Goal: Task Accomplishment & Management: Use online tool/utility

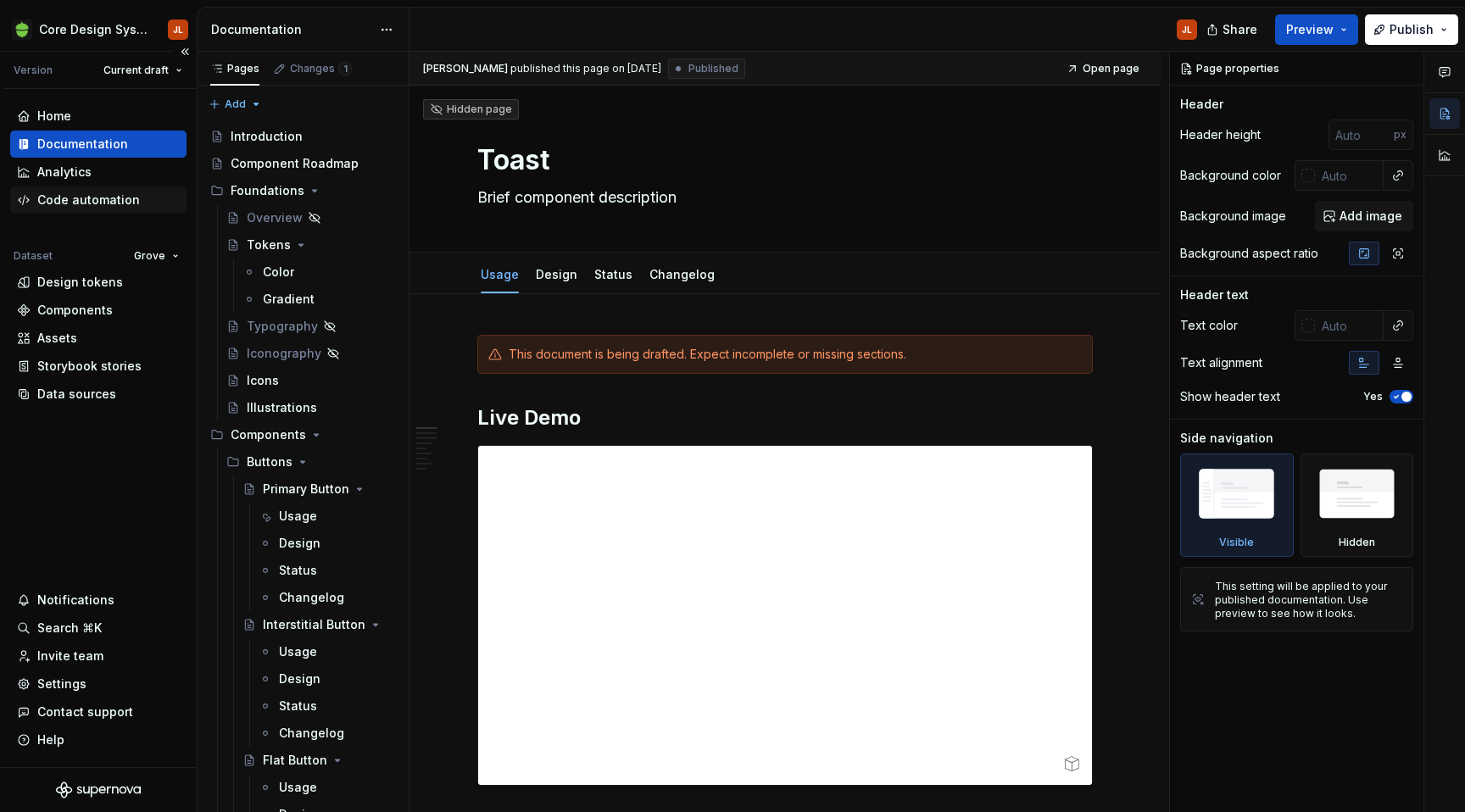
click at [77, 201] on div "Code automation" at bounding box center [88, 199] width 103 height 17
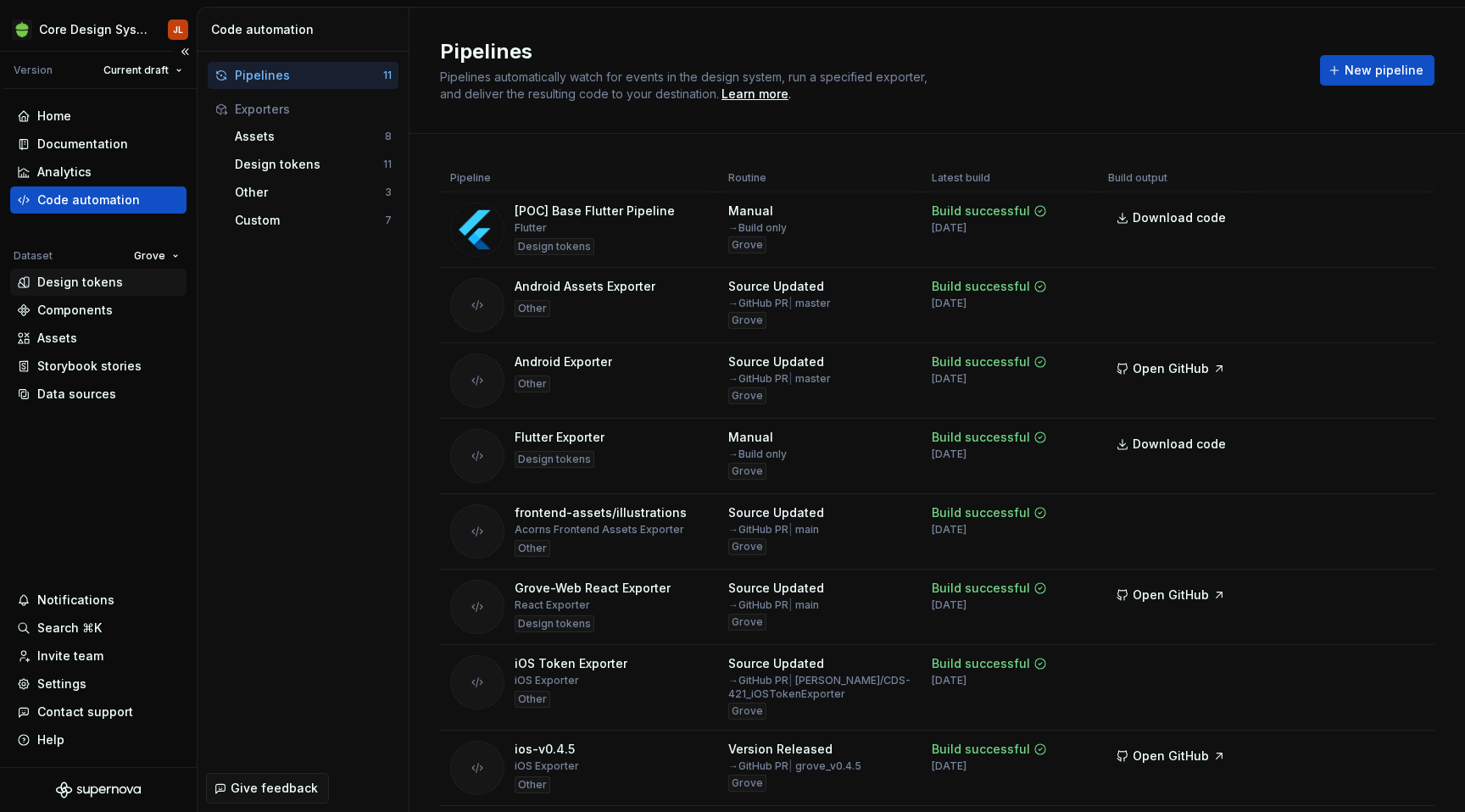
click at [73, 279] on div "Design tokens" at bounding box center [79, 281] width 86 height 17
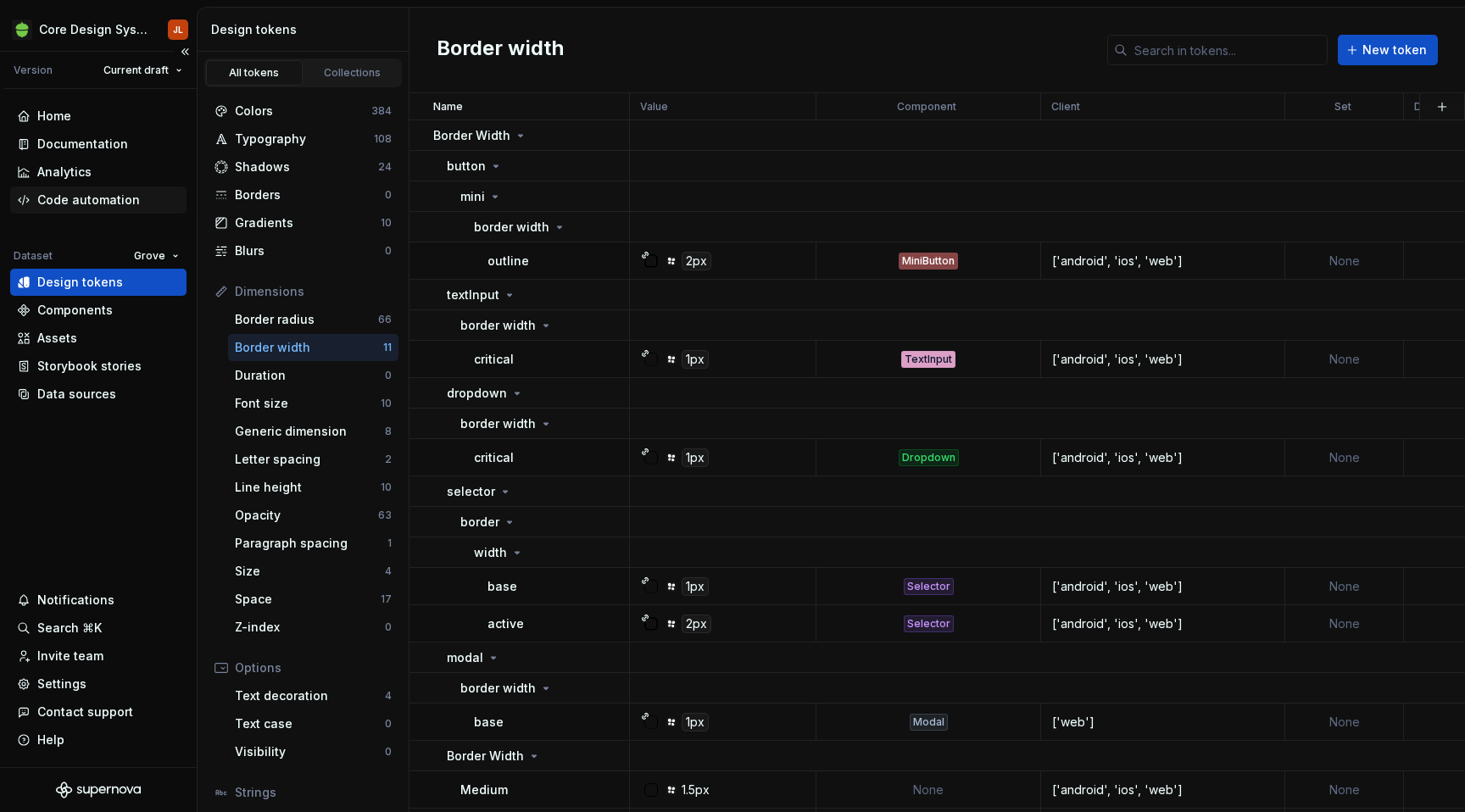
click at [104, 201] on div "Code automation" at bounding box center [88, 199] width 103 height 17
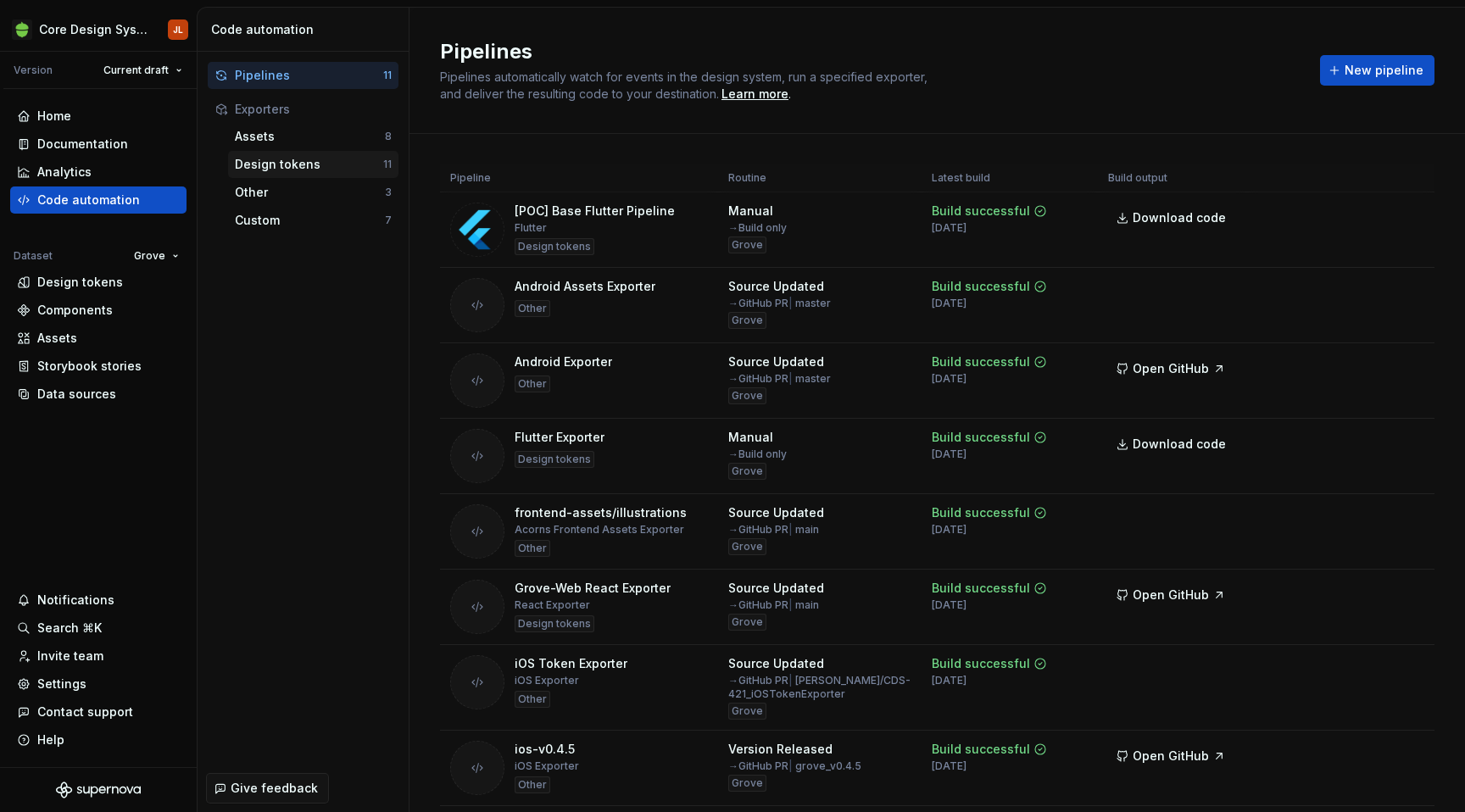
click at [327, 167] on div "Design tokens" at bounding box center [309, 164] width 148 height 17
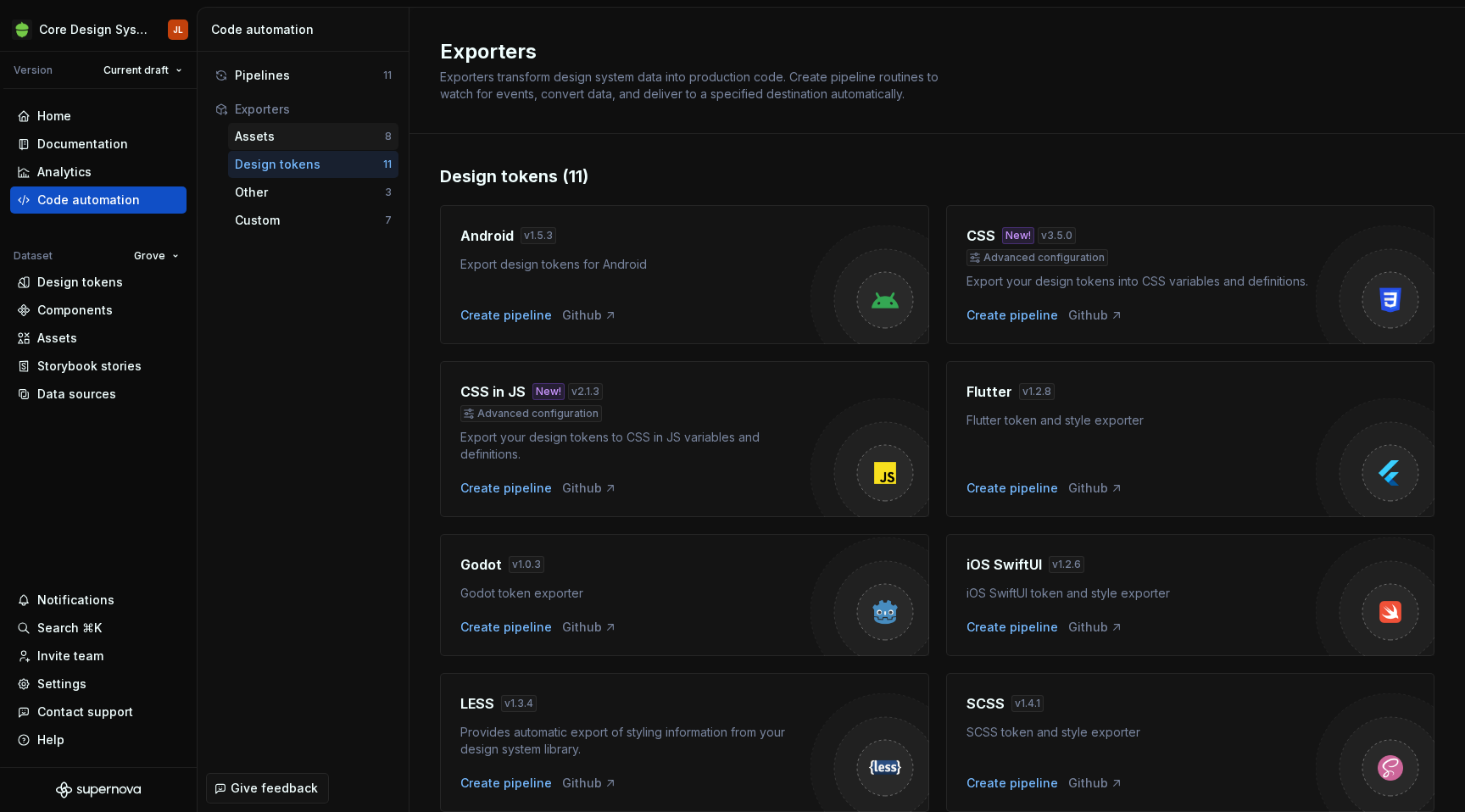
click at [306, 138] on div "Assets" at bounding box center [310, 136] width 150 height 17
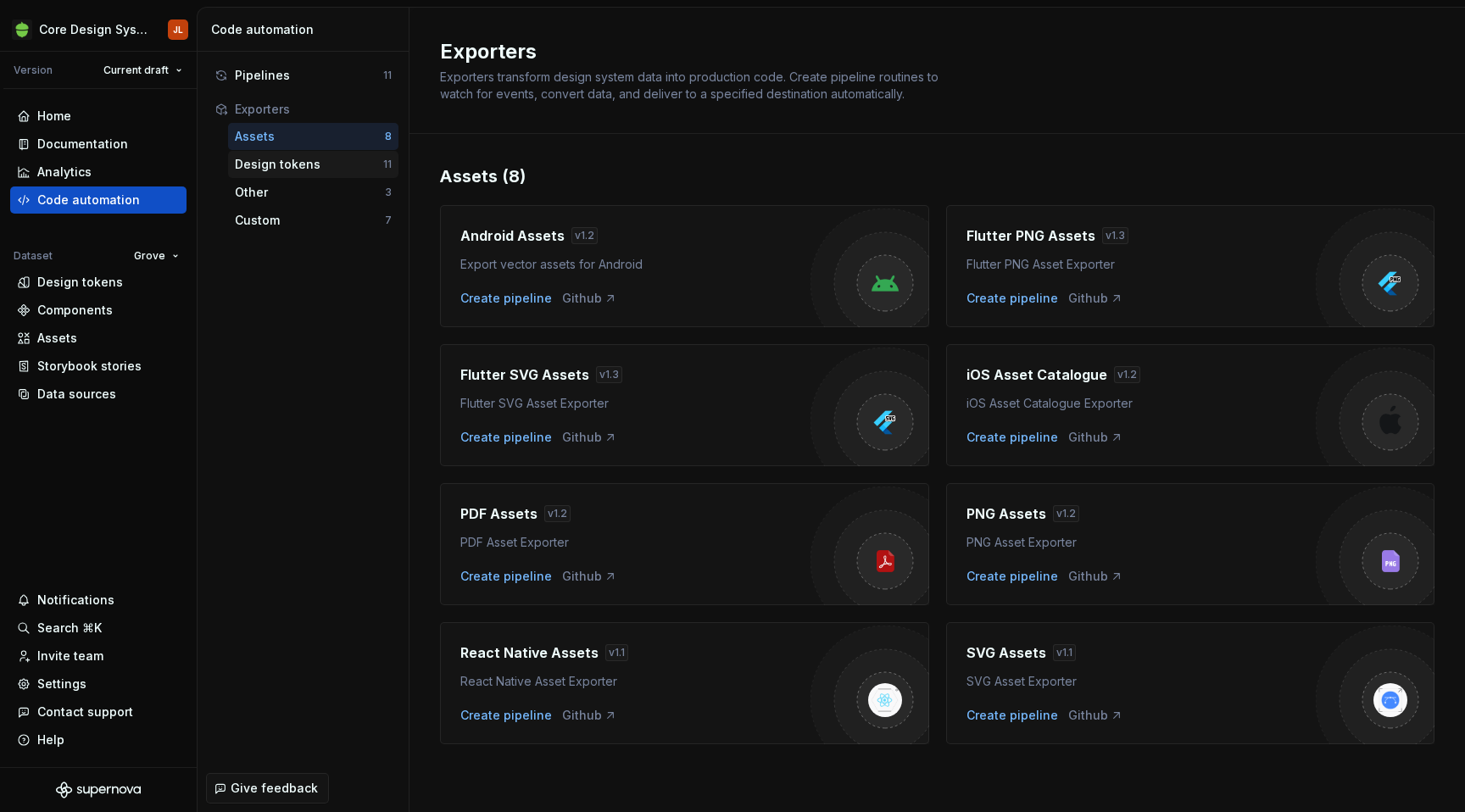
click at [356, 170] on div "Design tokens" at bounding box center [309, 164] width 148 height 17
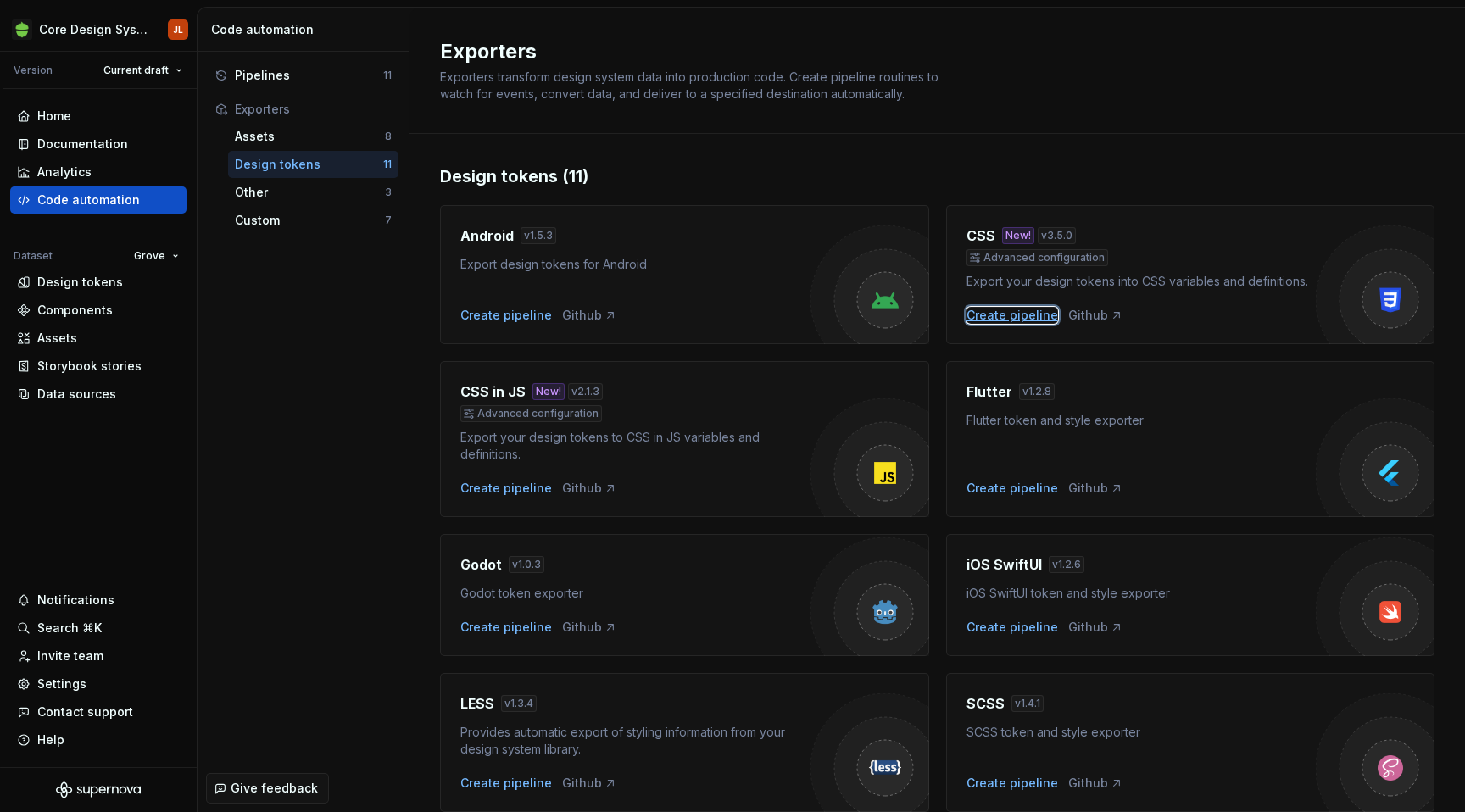
click at [1001, 311] on div "Create pipeline" at bounding box center [1012, 315] width 91 height 17
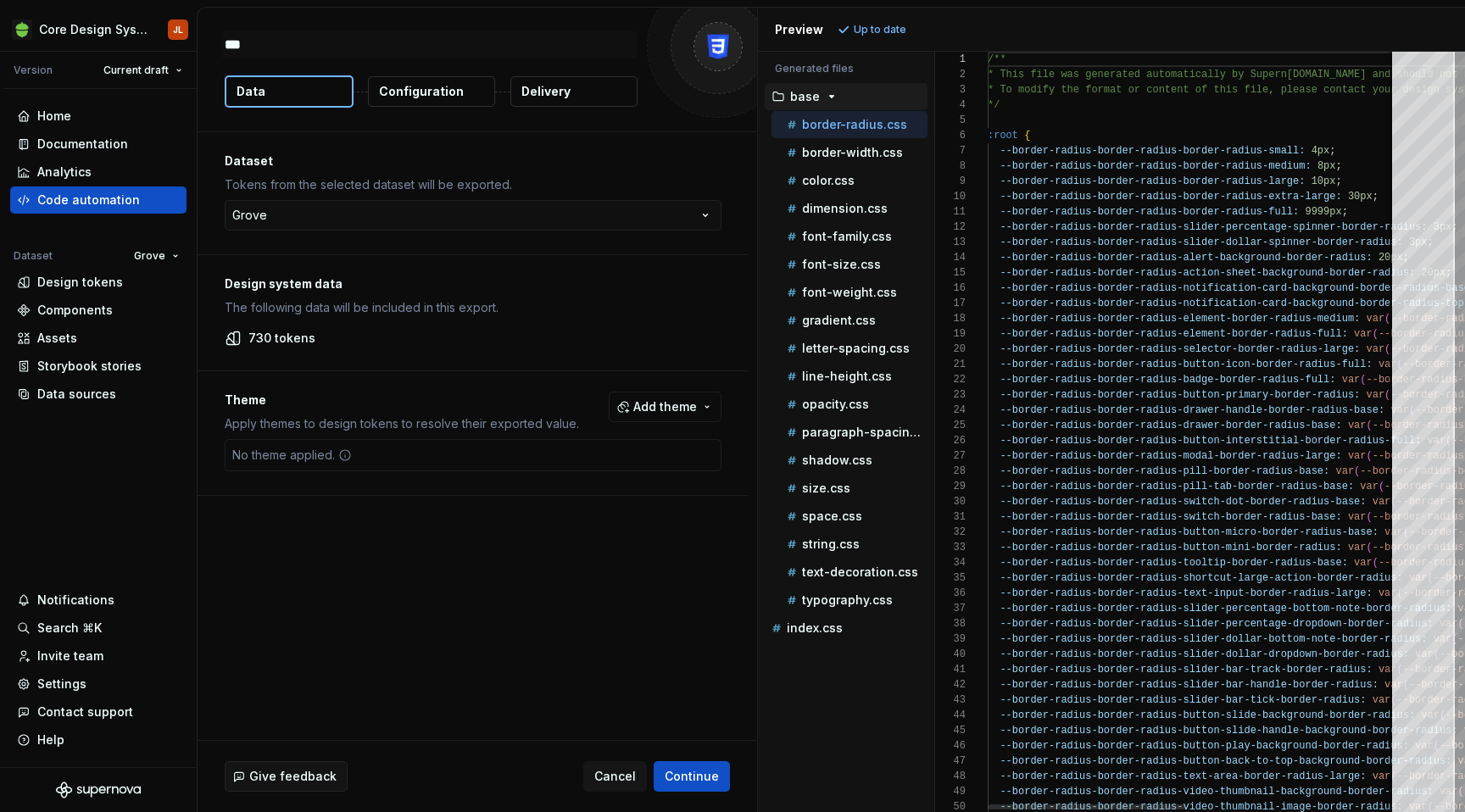
type textarea "*"
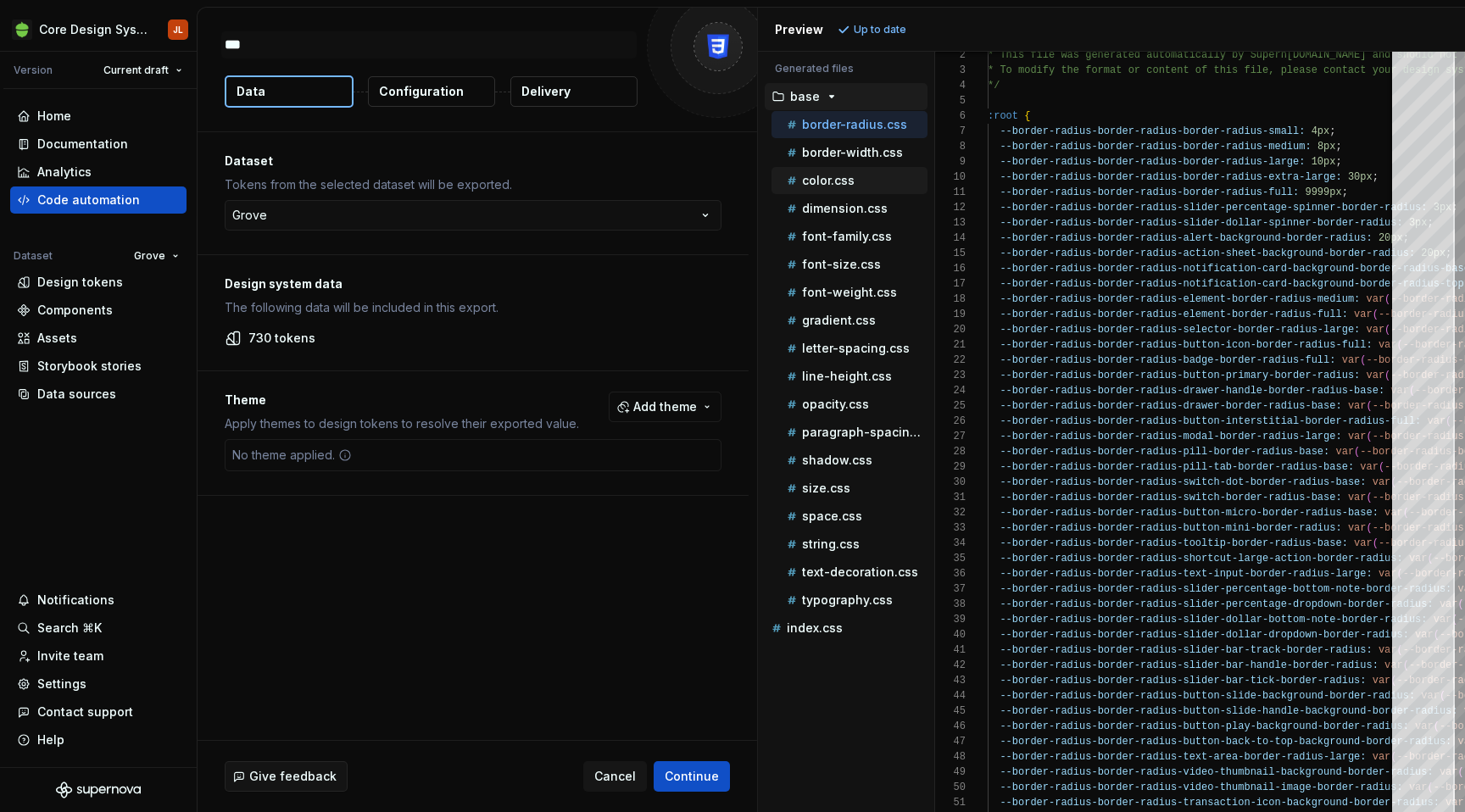
click at [835, 183] on p "color.css" at bounding box center [828, 180] width 52 height 14
type textarea "**********"
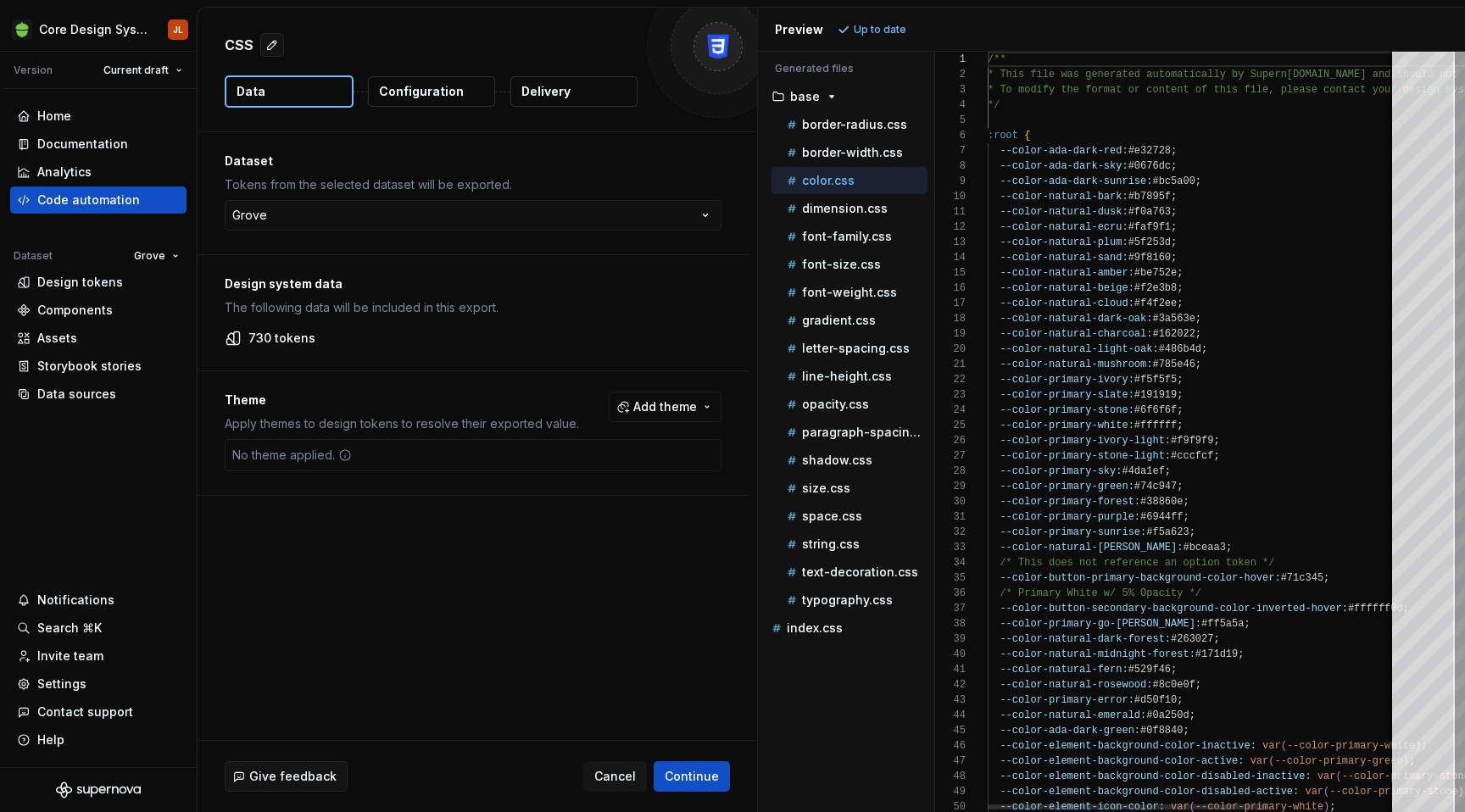
scroll to position [152, 0]
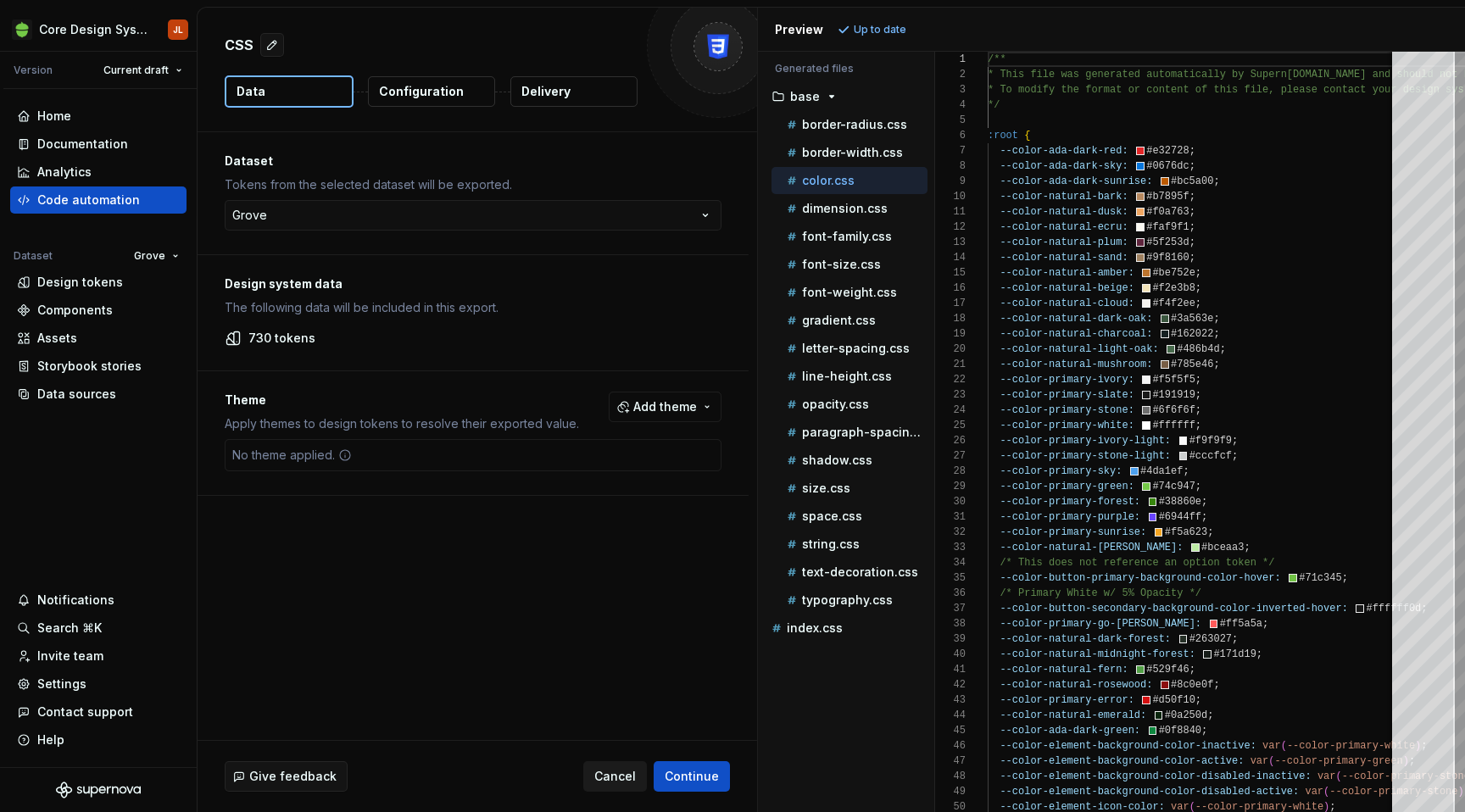
click at [615, 772] on span "Cancel" at bounding box center [615, 776] width 42 height 17
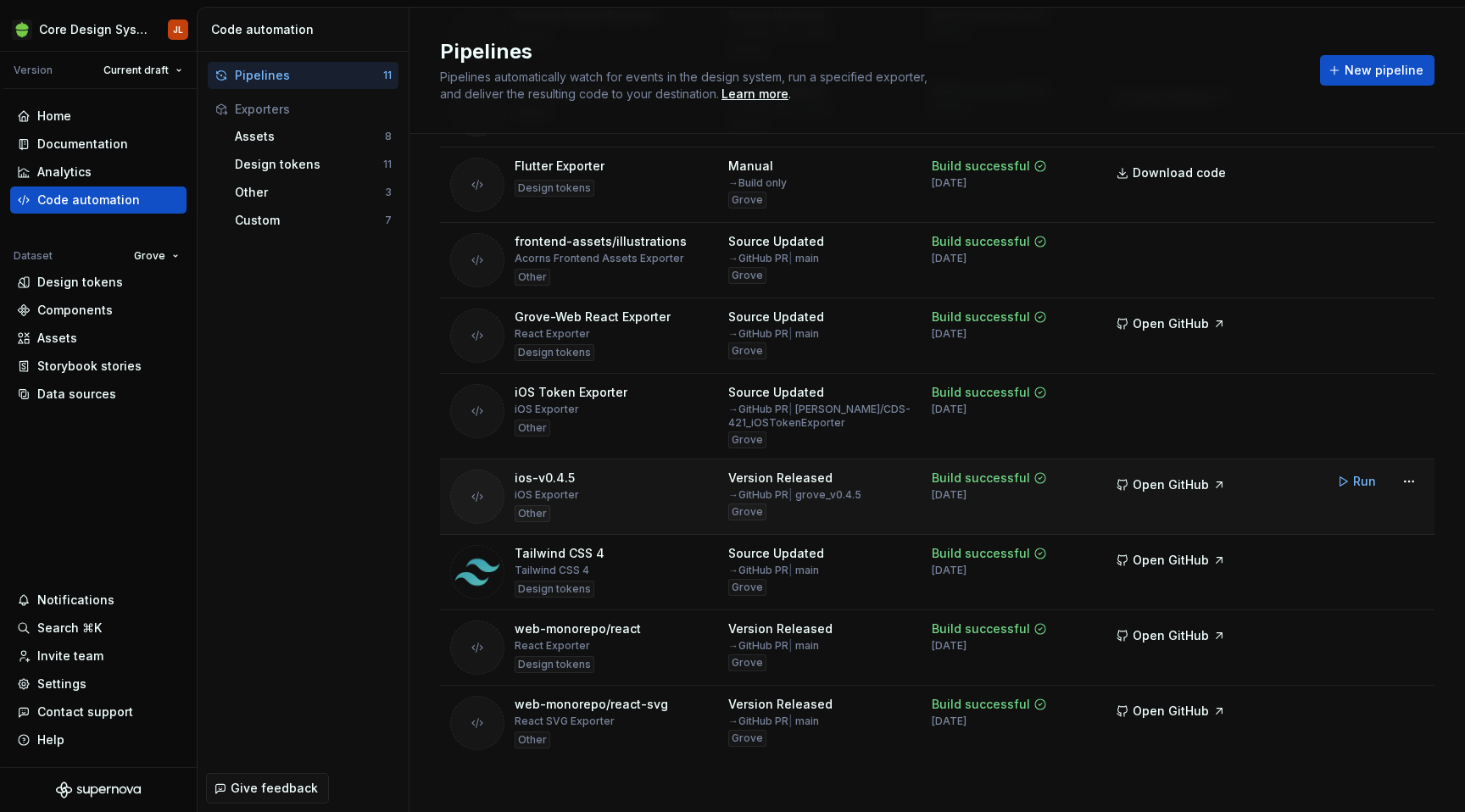
scroll to position [284, 0]
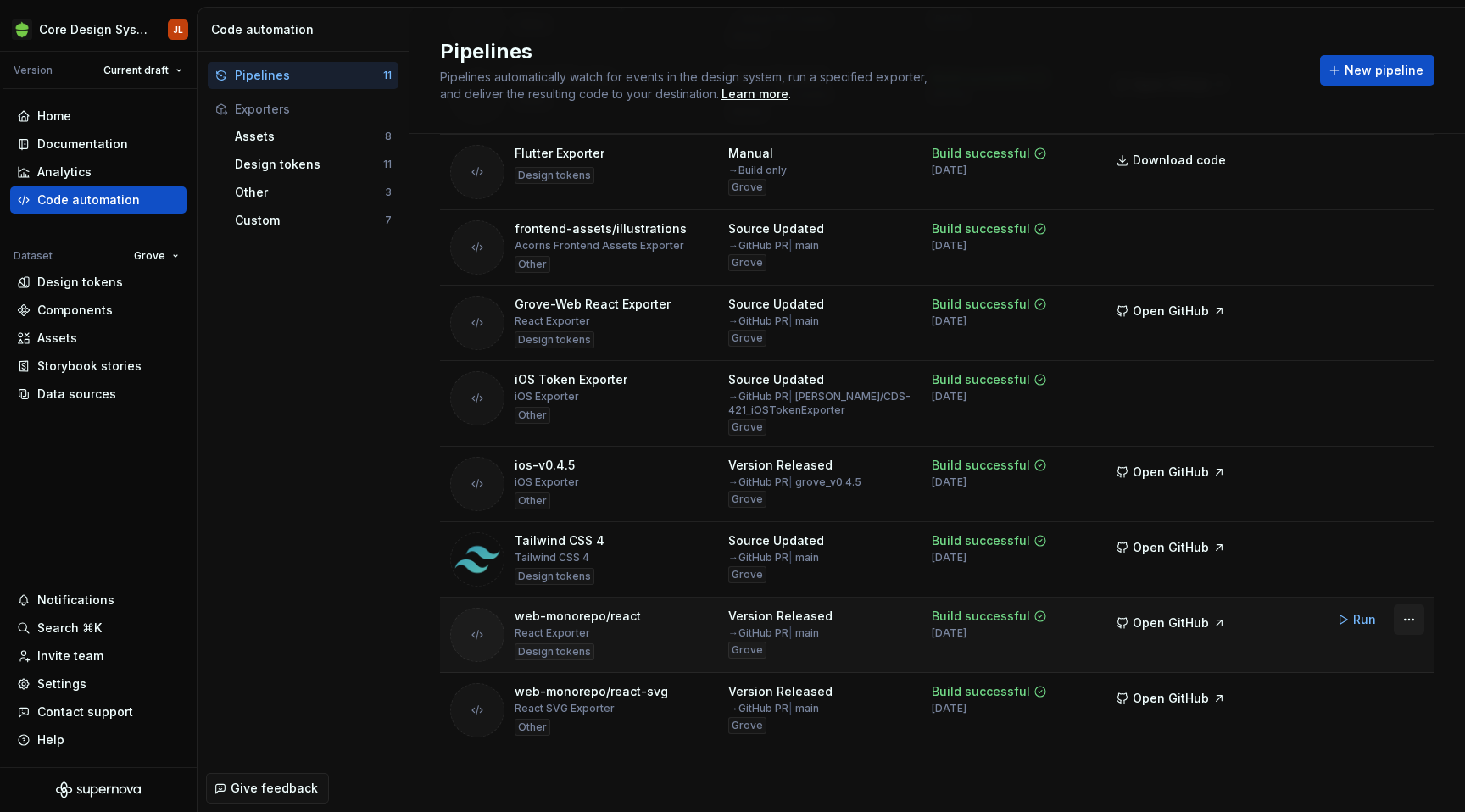
click at [1420, 623] on html "Core Design System JL Version Current draft Home Documentation Analytics Code a…" at bounding box center [732, 406] width 1465 height 812
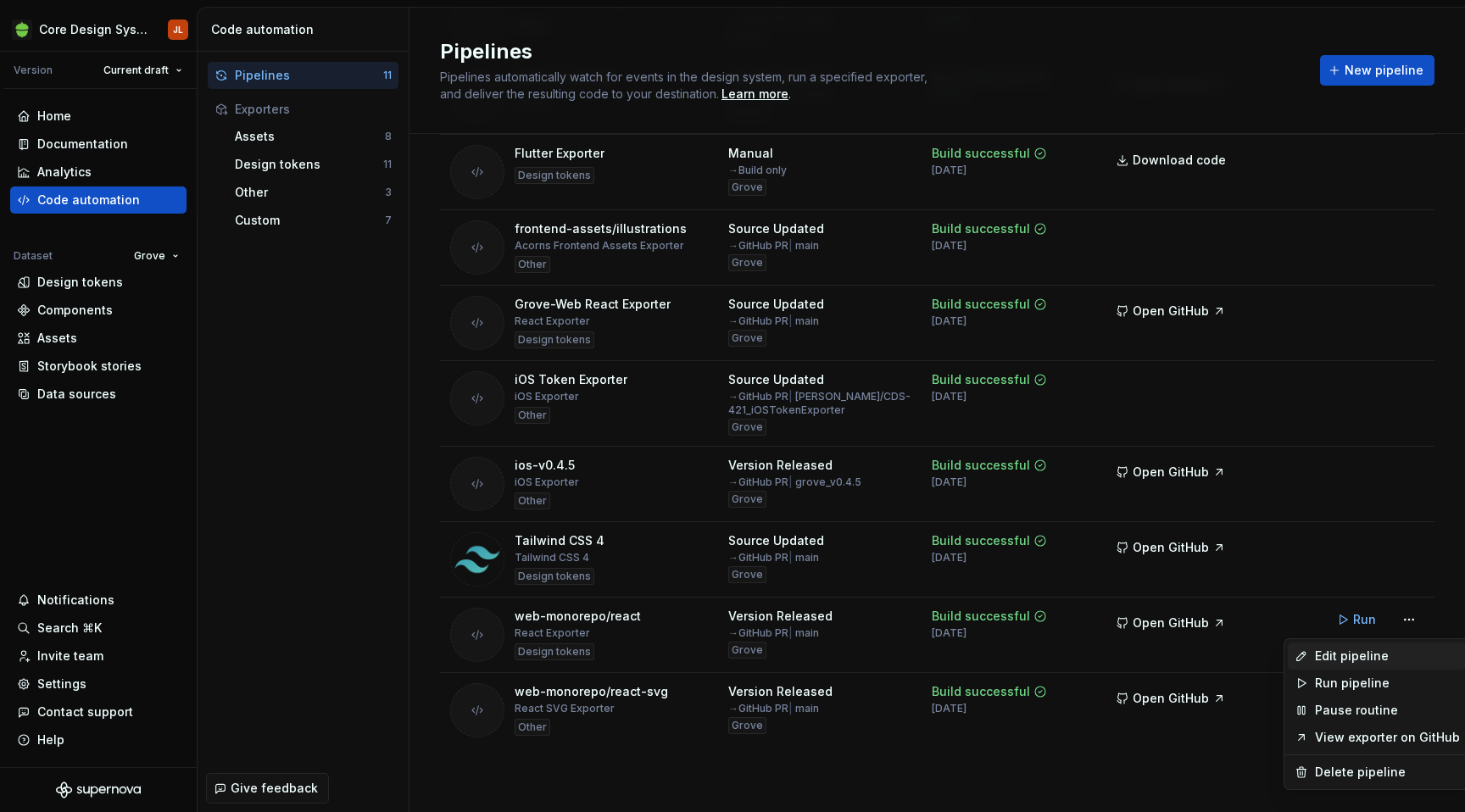
click at [1383, 651] on div "Edit pipeline" at bounding box center [1387, 656] width 145 height 17
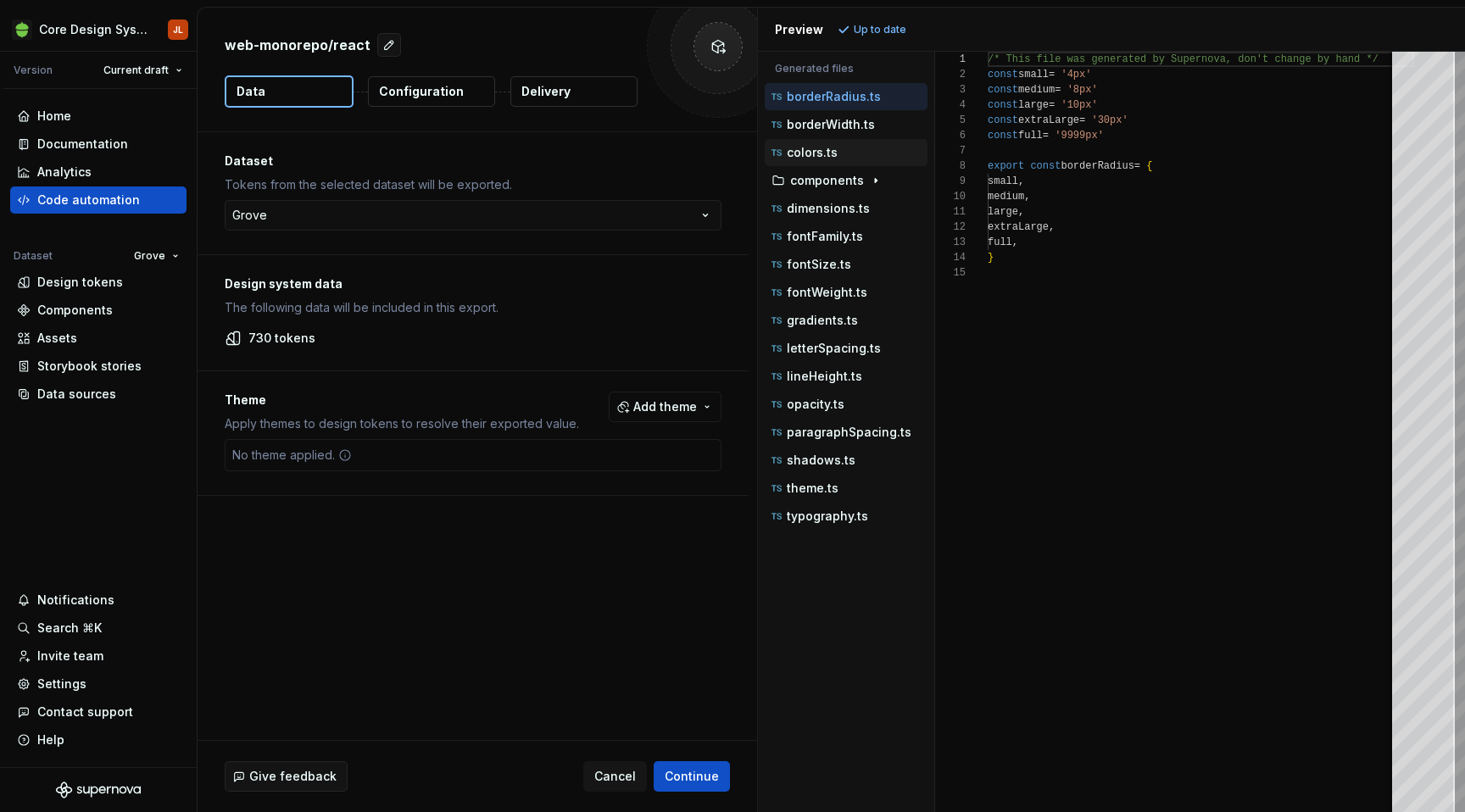
click at [831, 147] on p "colors.ts" at bounding box center [812, 152] width 51 height 14
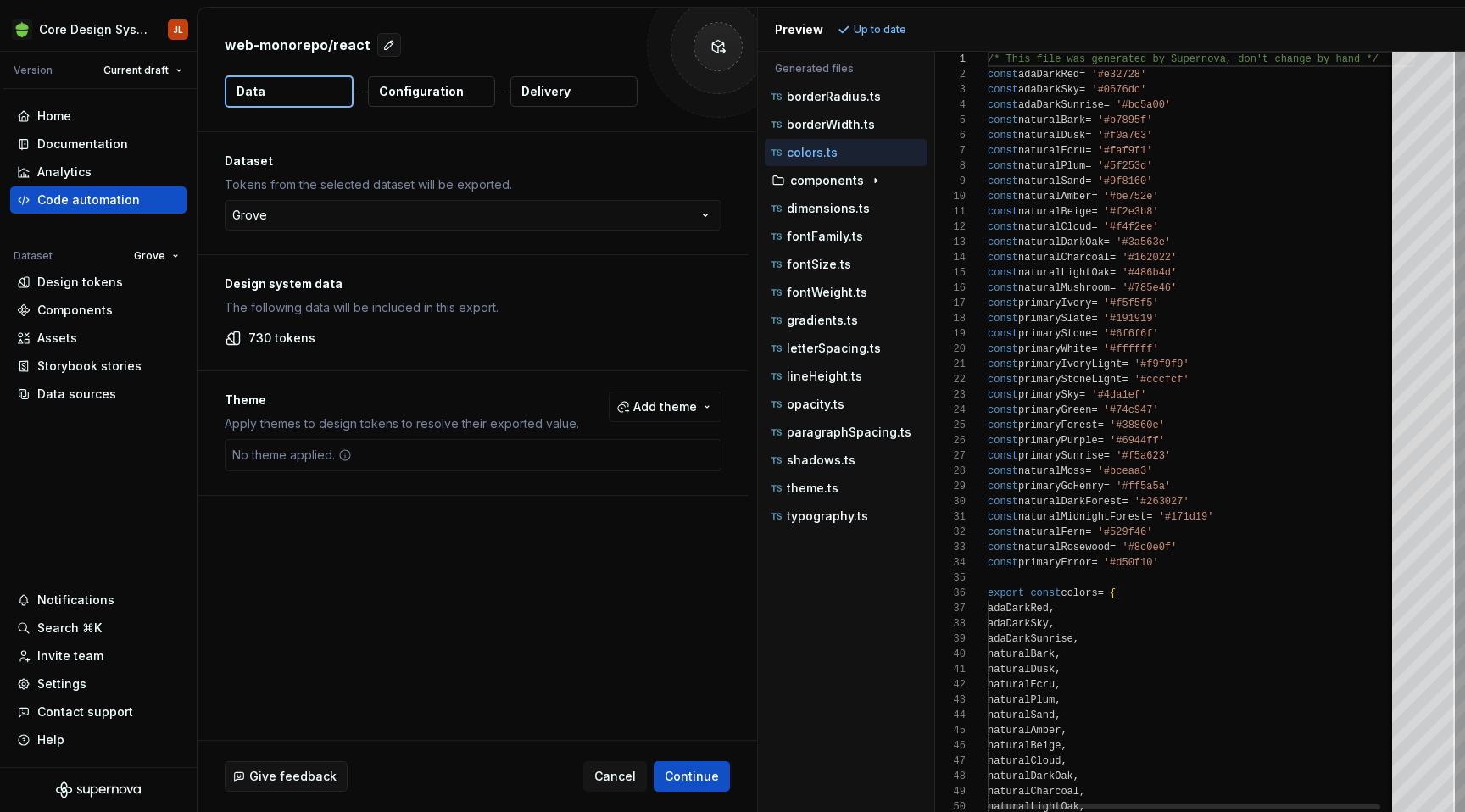
scroll to position [152, 0]
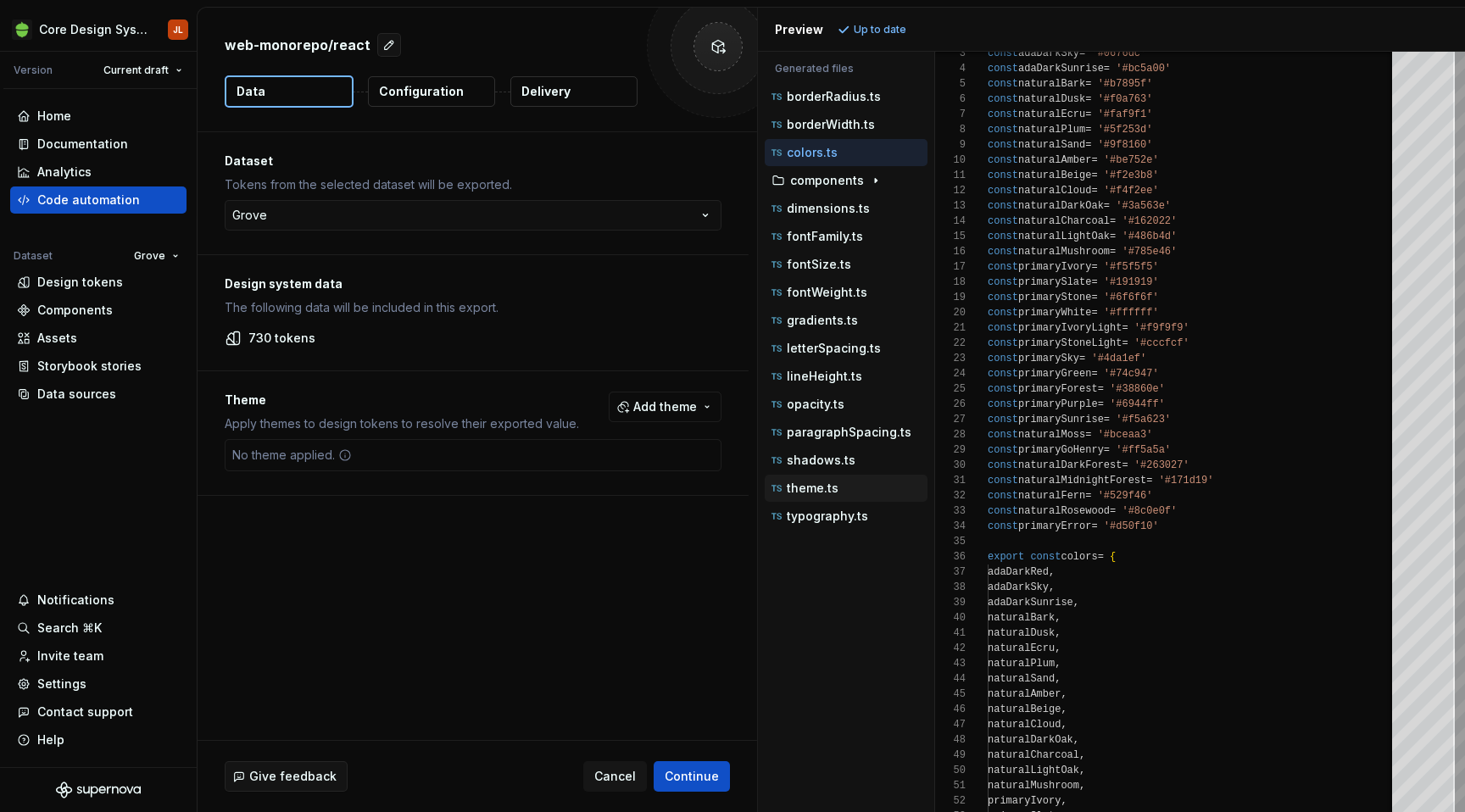
click at [824, 494] on div "theme.ts" at bounding box center [848, 488] width 160 height 17
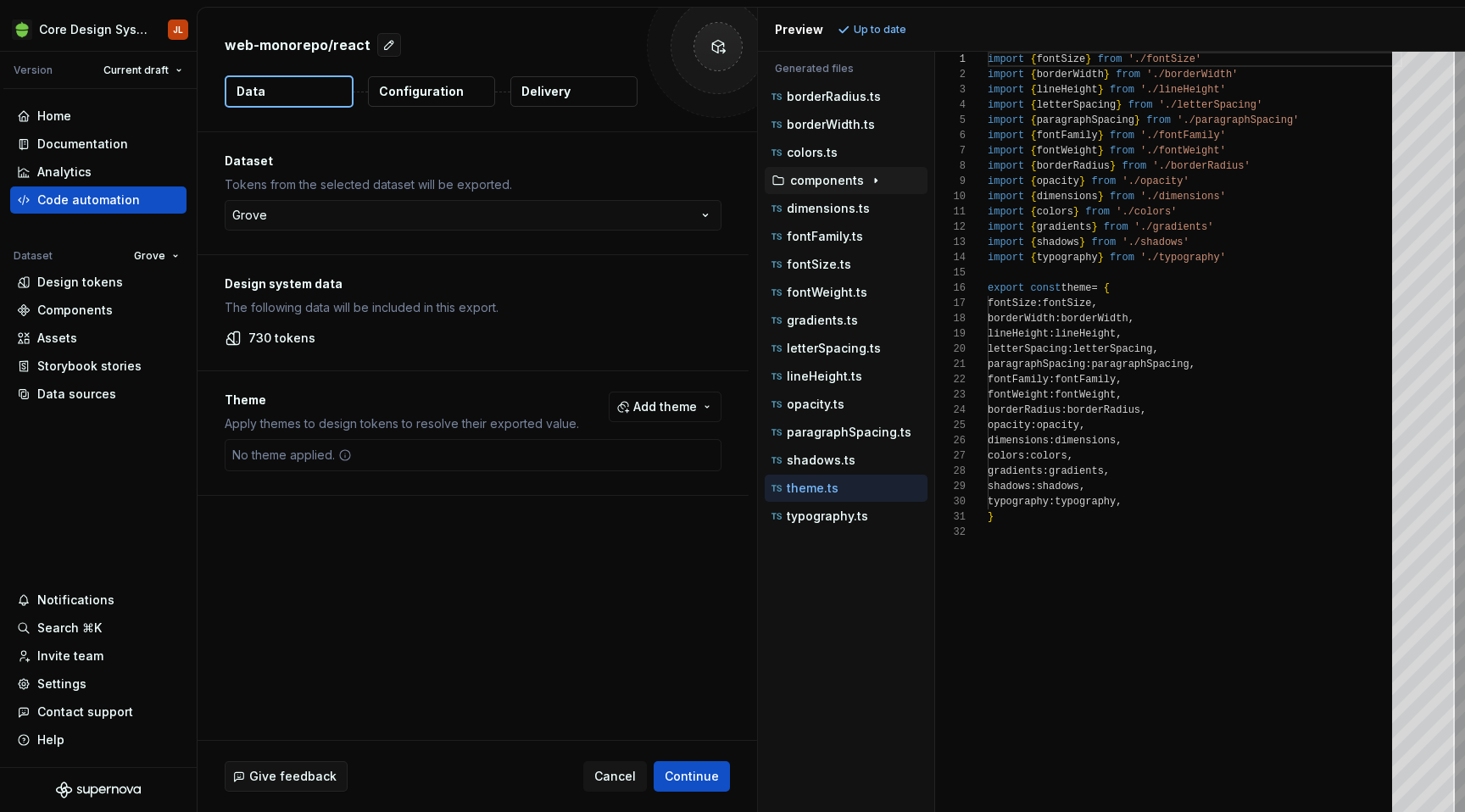
click at [872, 185] on icon "button" at bounding box center [876, 180] width 14 height 14
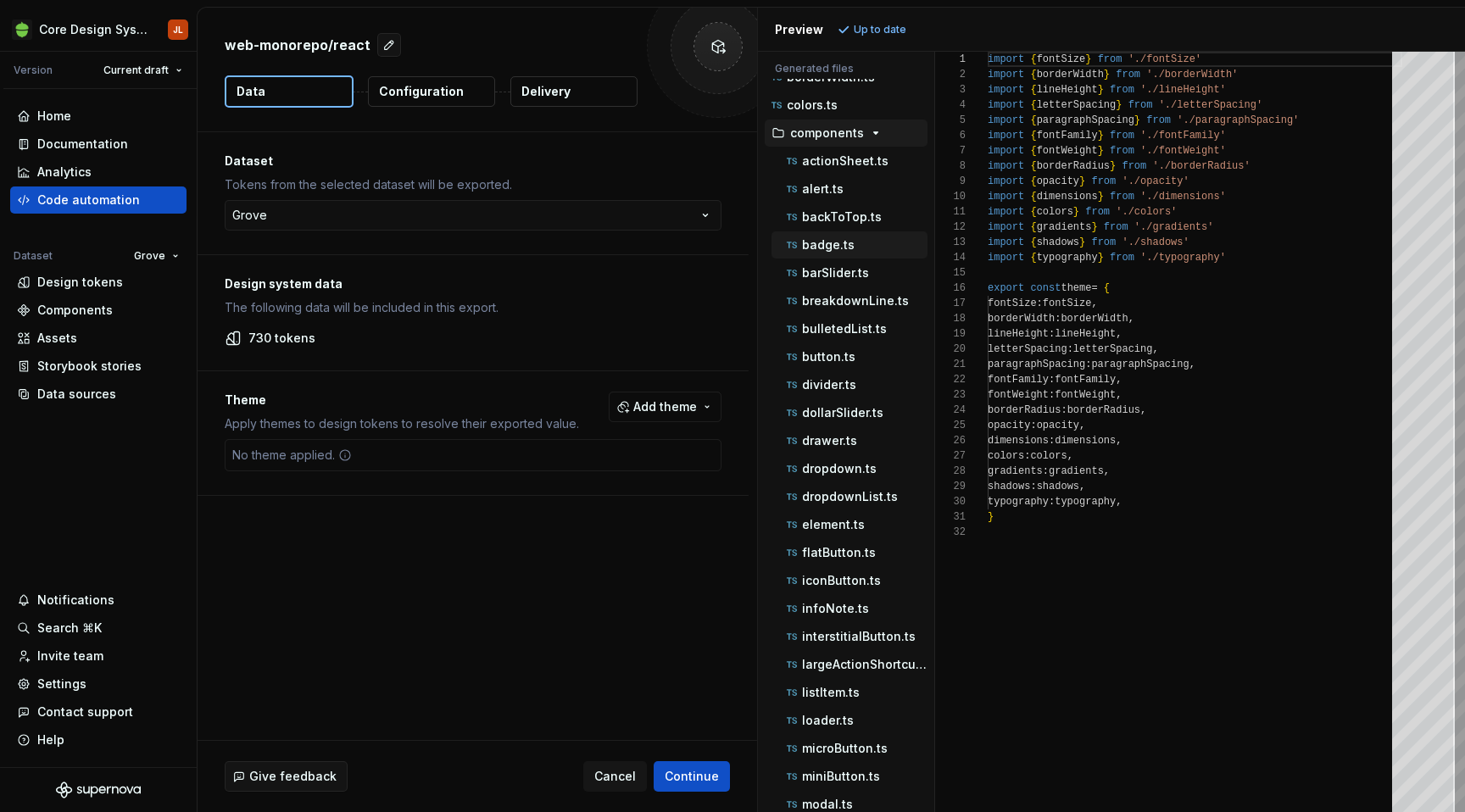
scroll to position [49, 0]
click at [832, 359] on p "button.ts" at bounding box center [828, 355] width 53 height 14
type textarea "**********"
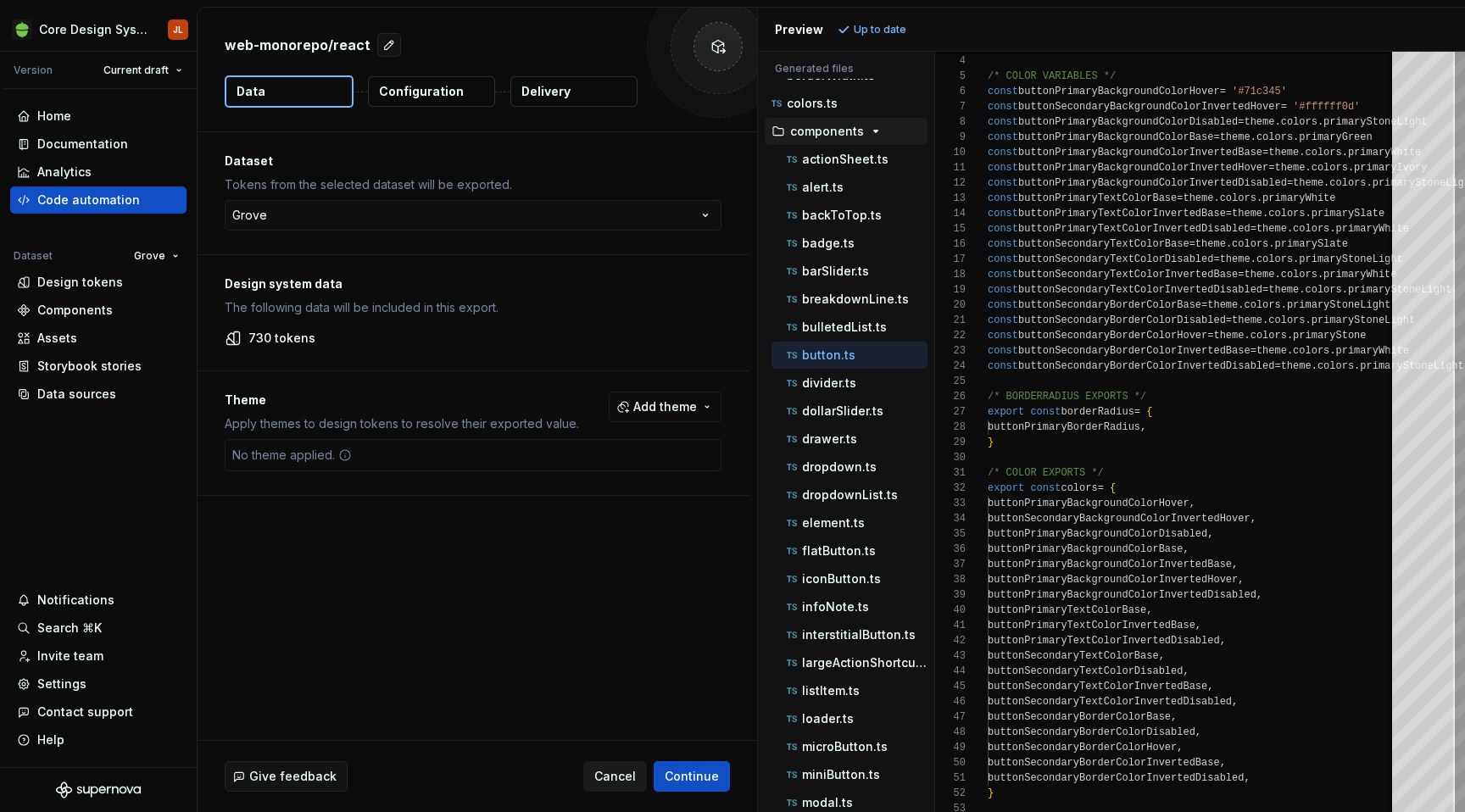
click at [614, 775] on span "Cancel" at bounding box center [615, 776] width 42 height 17
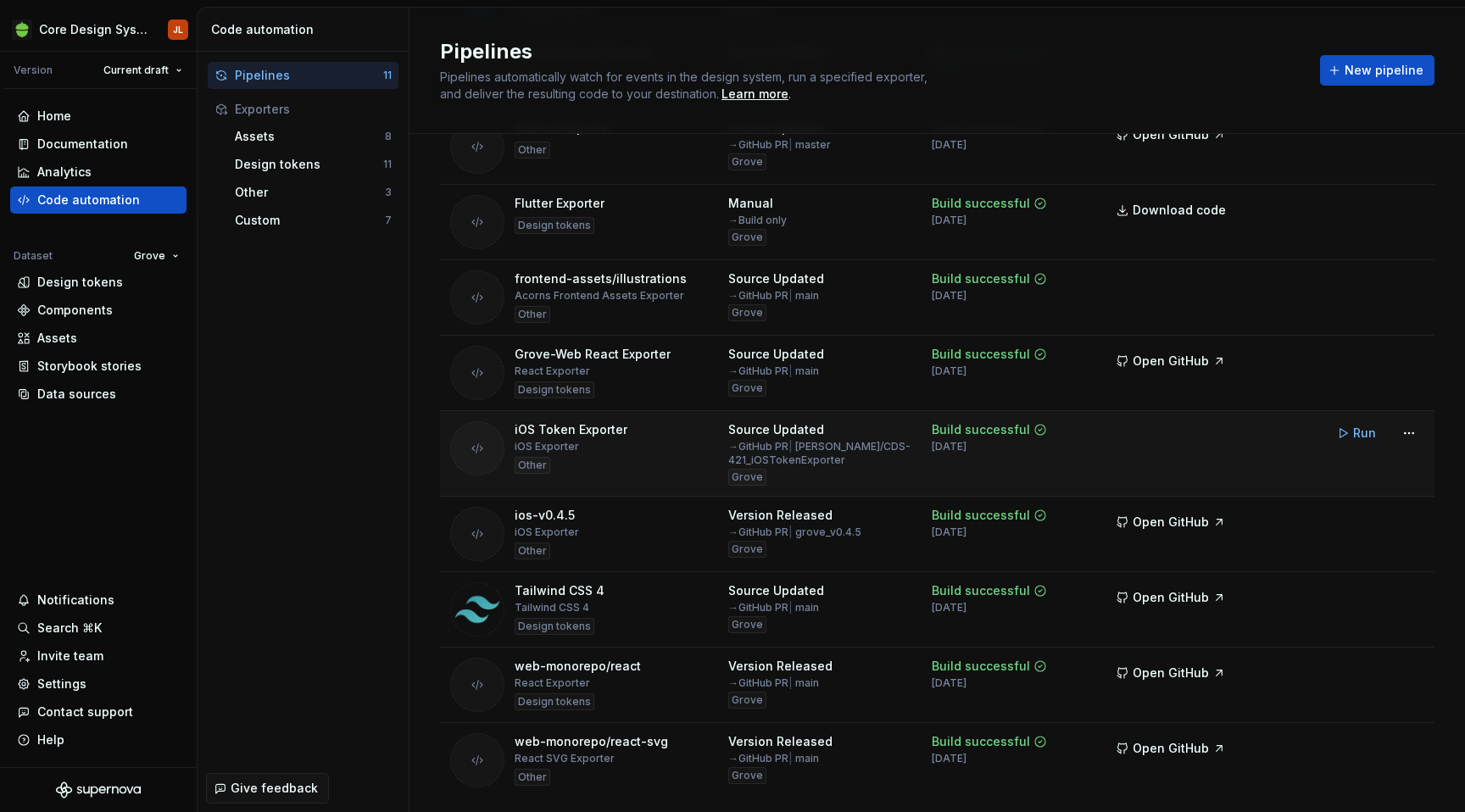
scroll to position [237, 0]
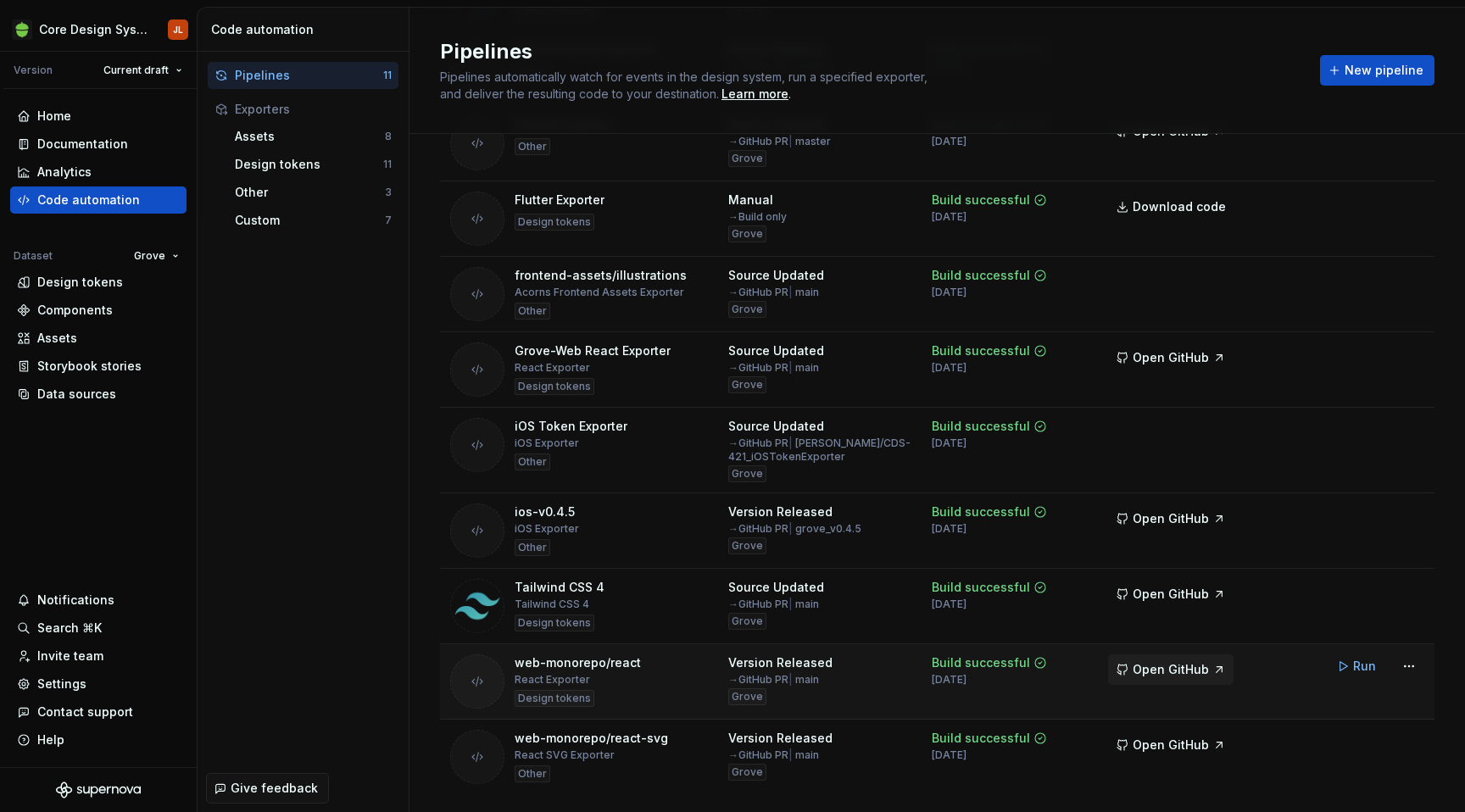
click at [1173, 669] on span "Open GitHub" at bounding box center [1171, 669] width 77 height 17
click at [97, 391] on div "Data sources" at bounding box center [76, 393] width 79 height 17
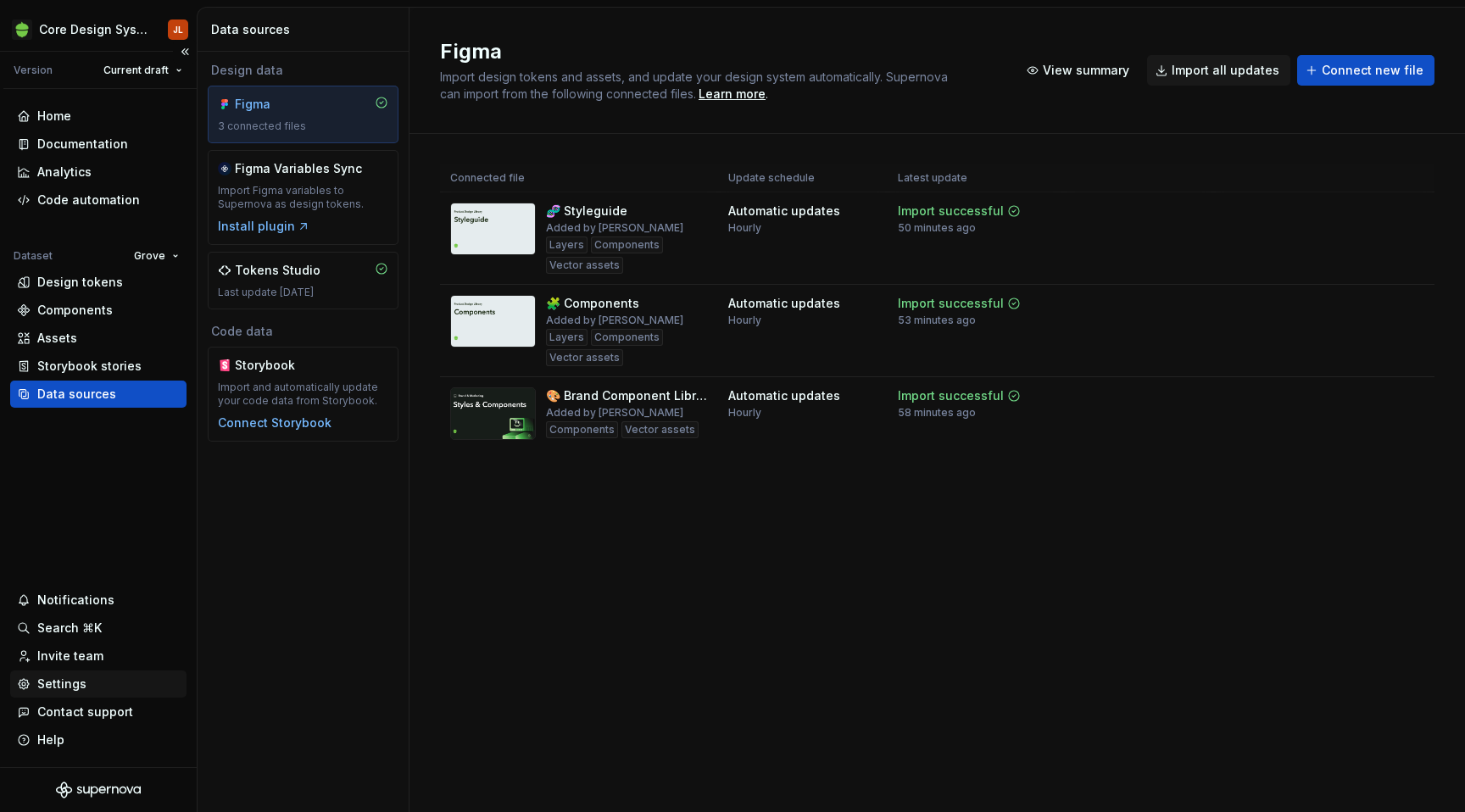
click at [65, 685] on div "Settings" at bounding box center [61, 684] width 49 height 17
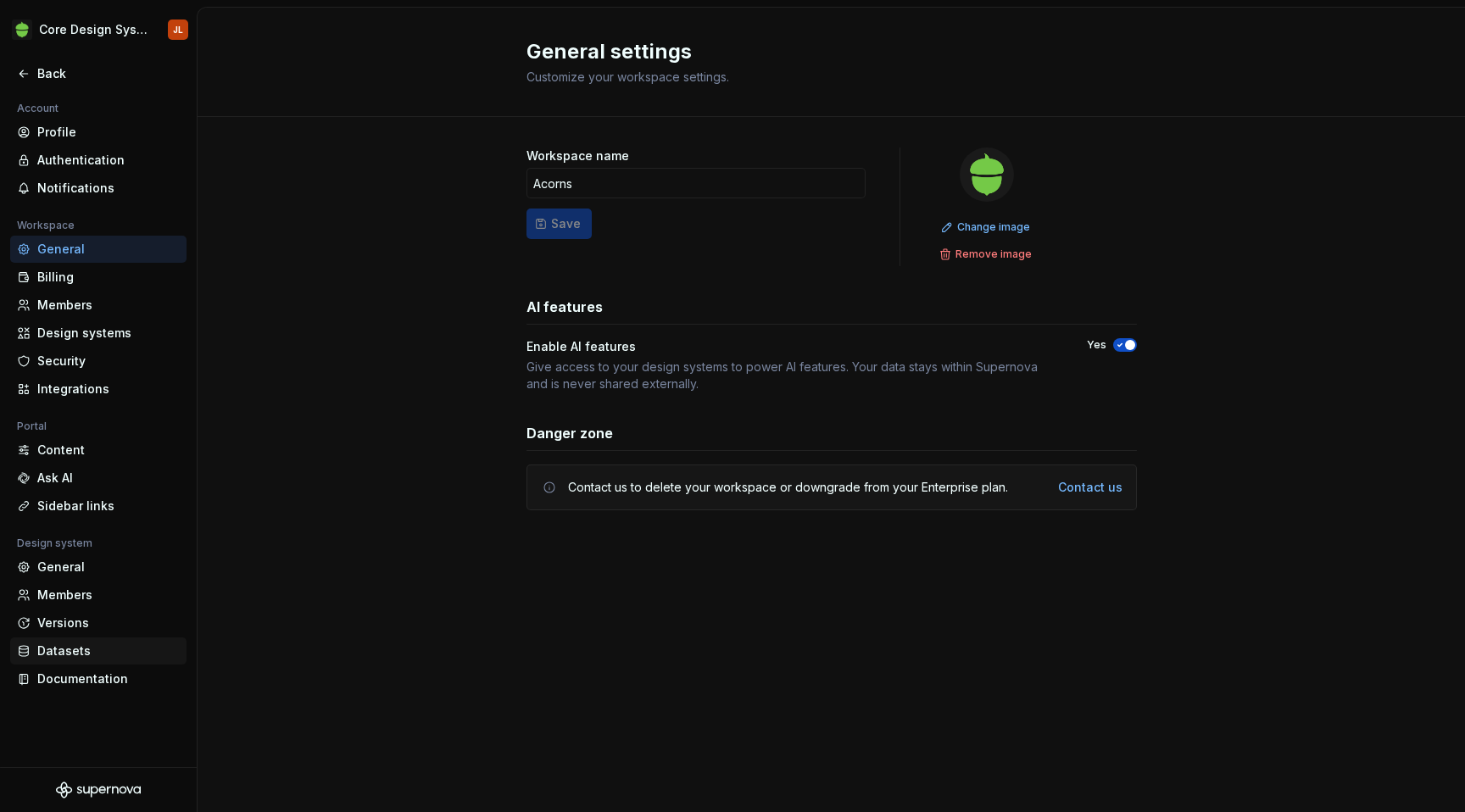
click at [72, 645] on div "Datasets" at bounding box center [108, 651] width 143 height 17
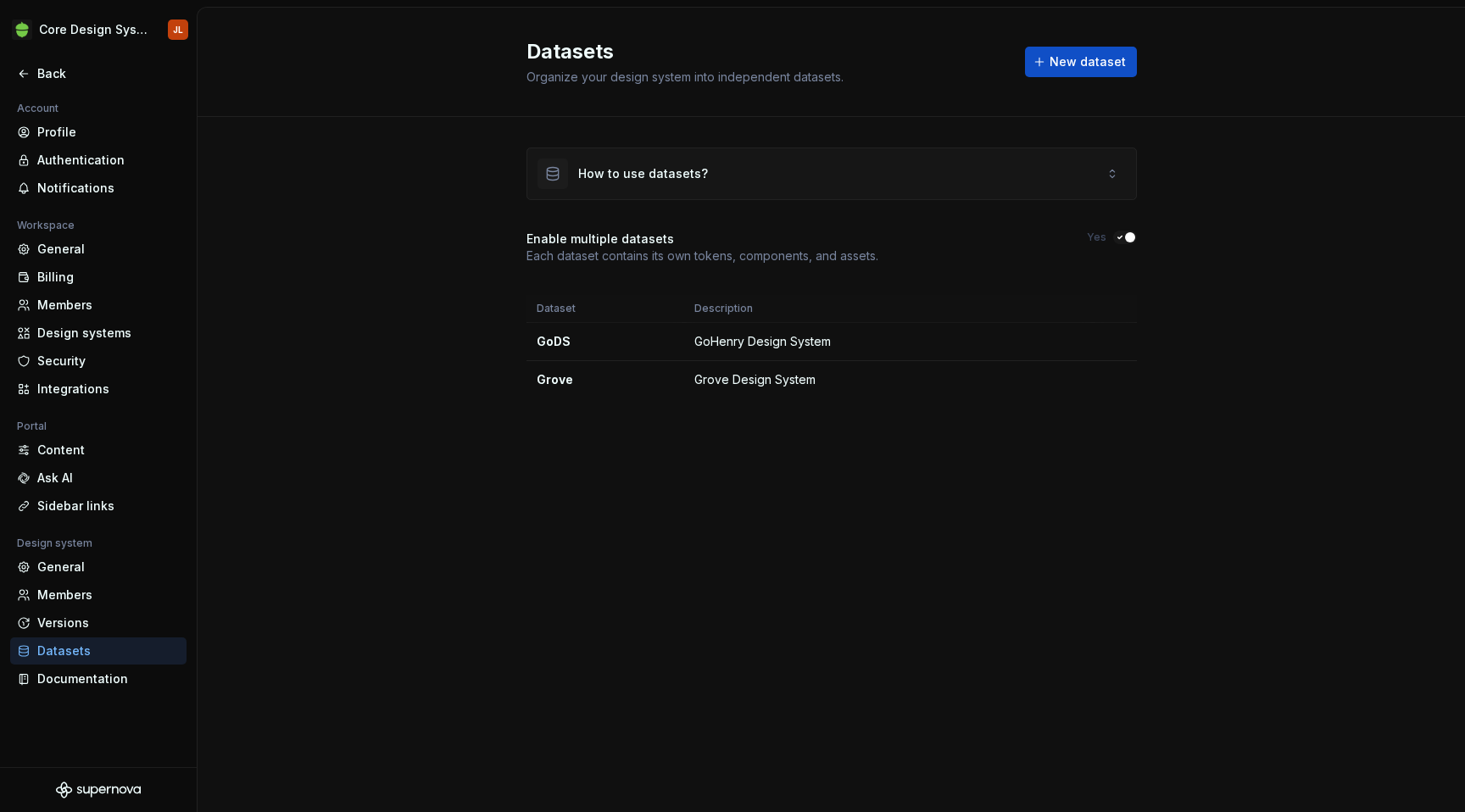
click at [1108, 174] on icon at bounding box center [1112, 173] width 14 height 14
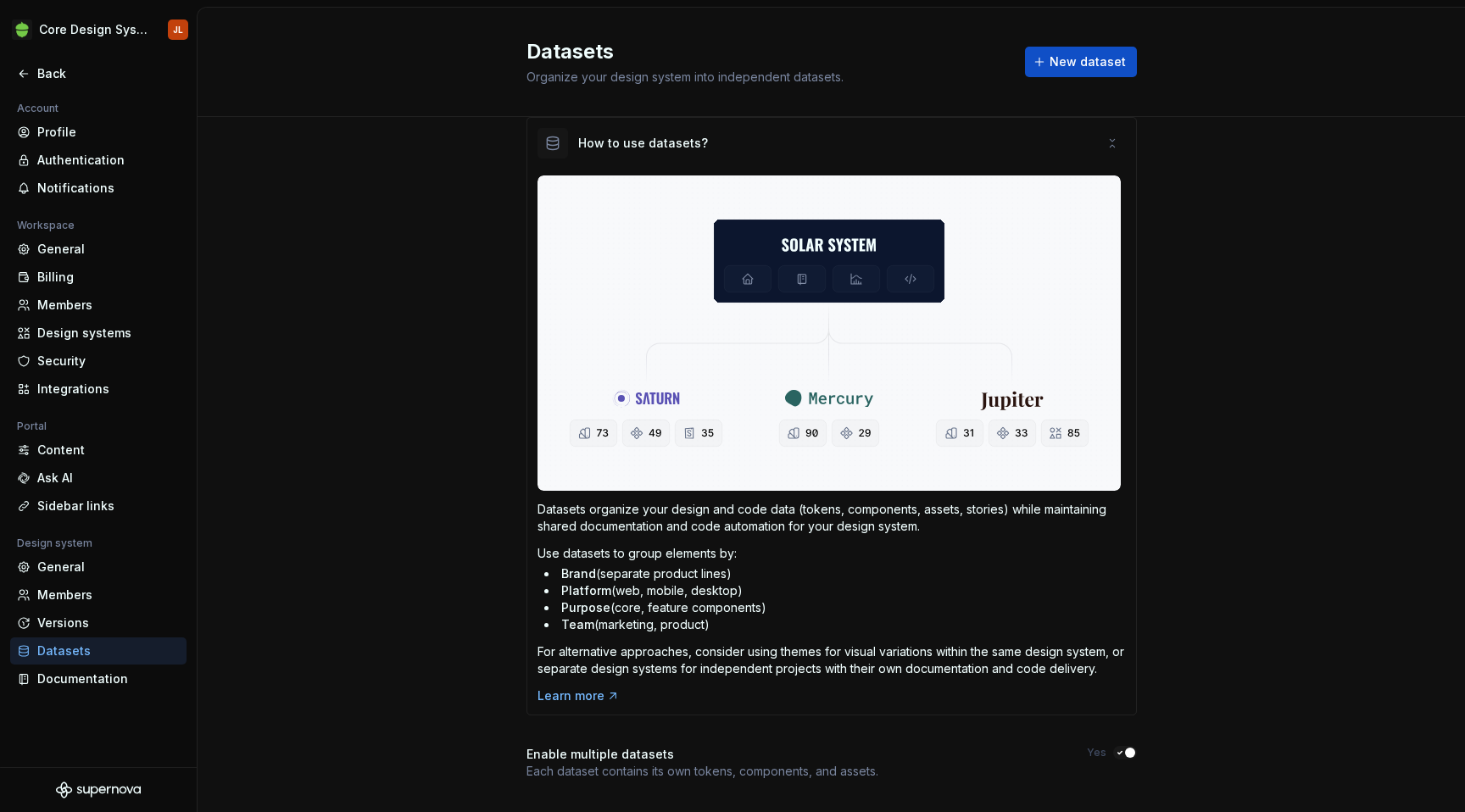
scroll to position [27, 0]
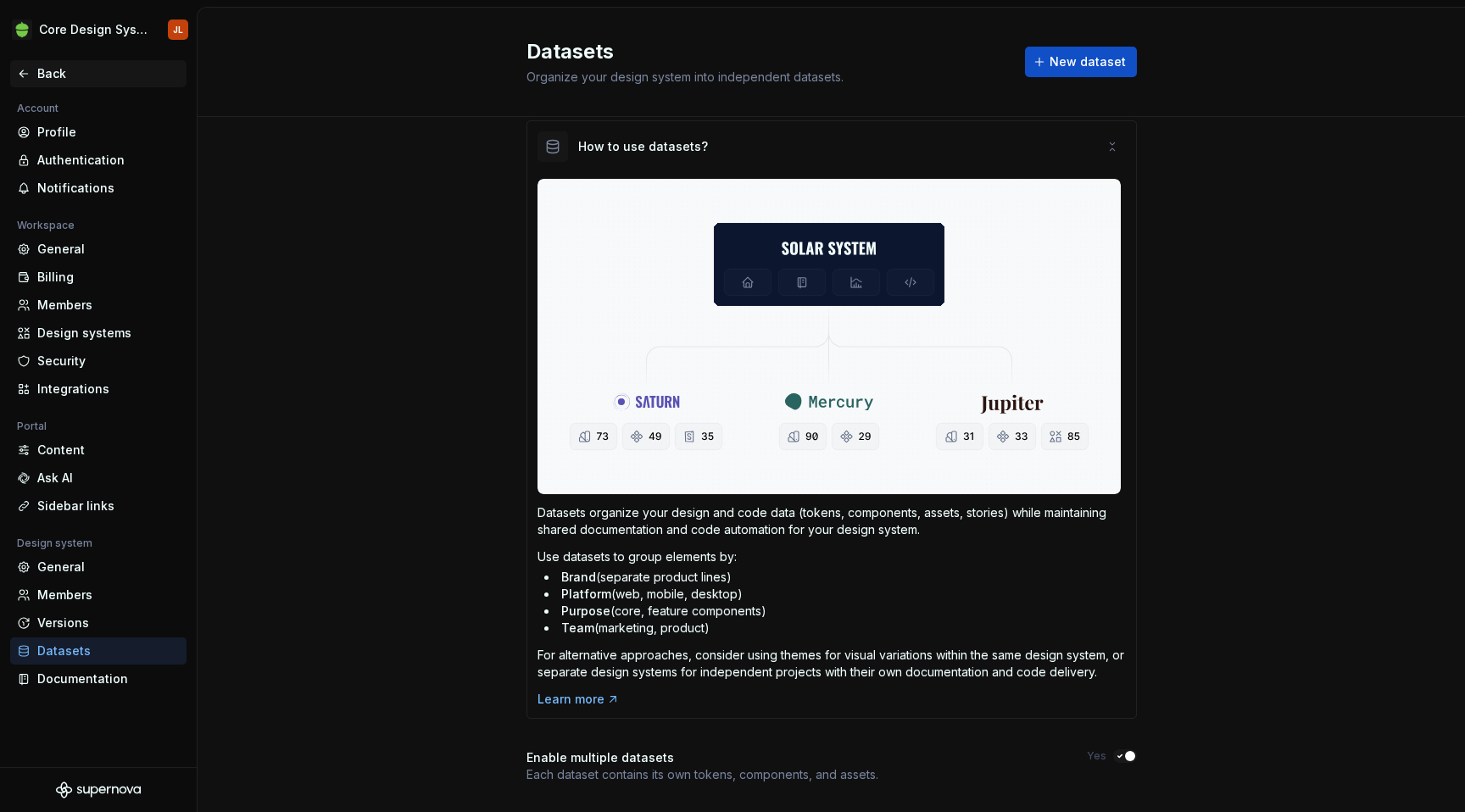
click at [55, 77] on div "Back" at bounding box center [108, 73] width 143 height 17
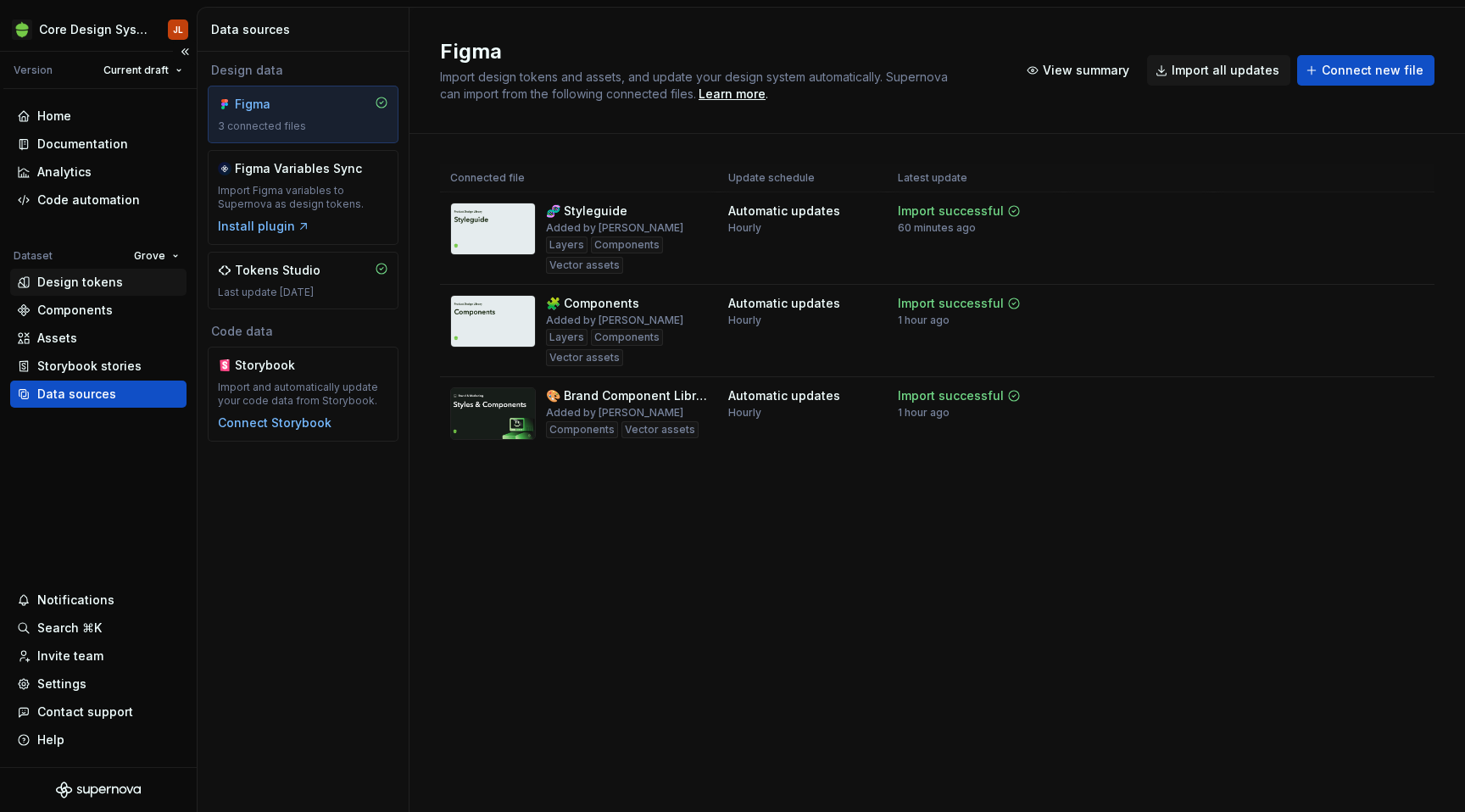
click at [79, 275] on div "Design tokens" at bounding box center [79, 281] width 86 height 17
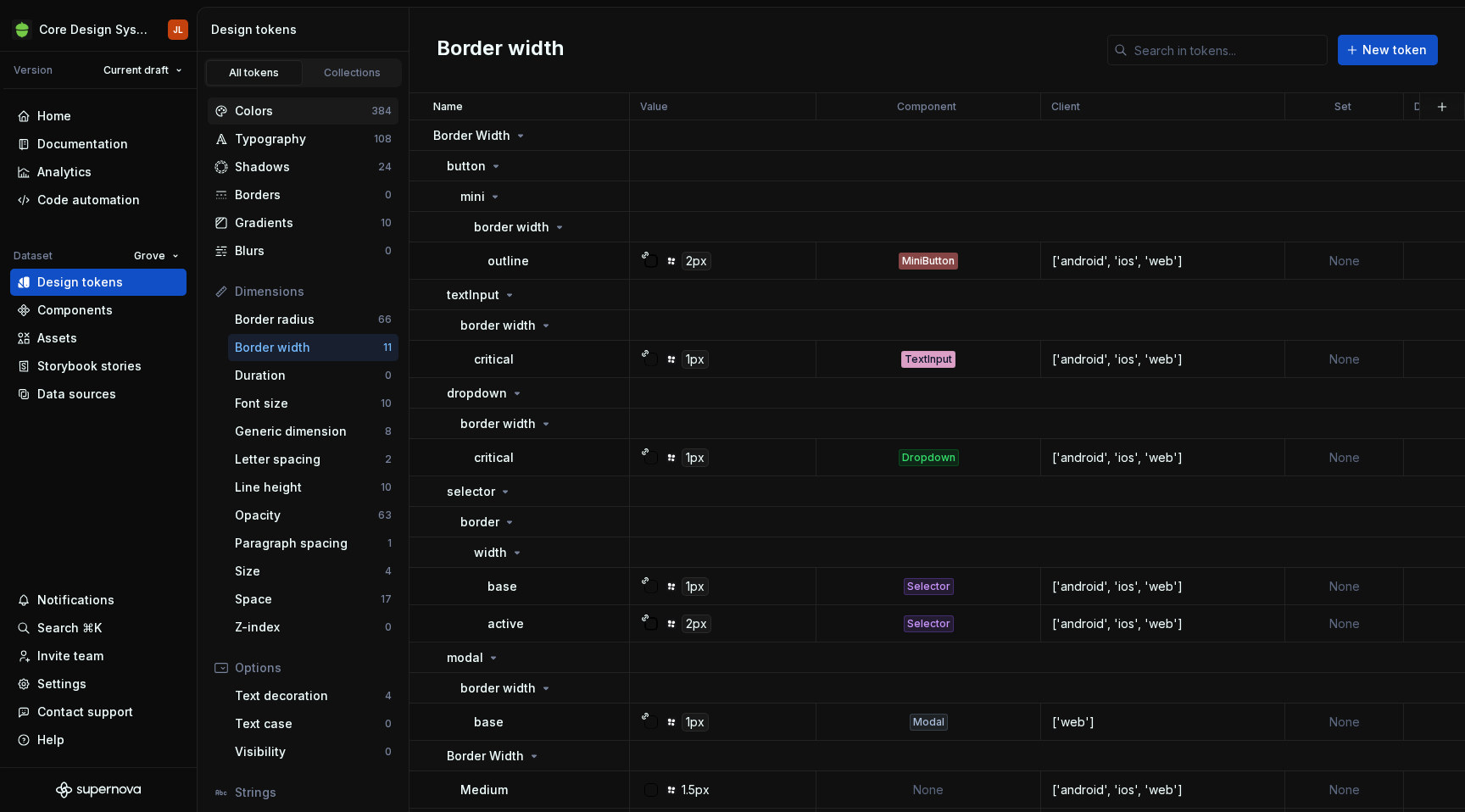
click at [268, 106] on div "Colors" at bounding box center [302, 111] width 136 height 17
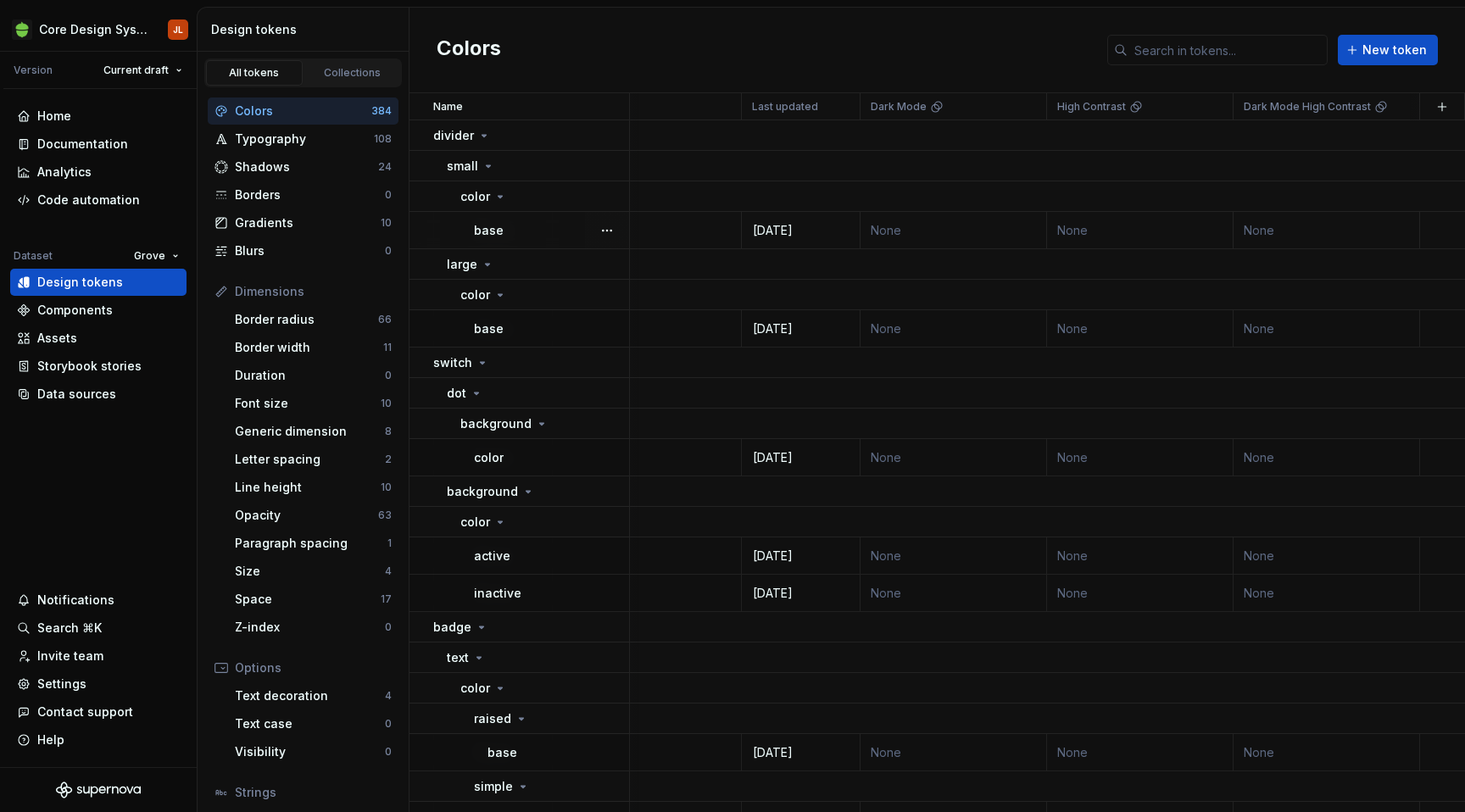
scroll to position [0, 851]
